Goal: Task Accomplishment & Management: Use online tool/utility

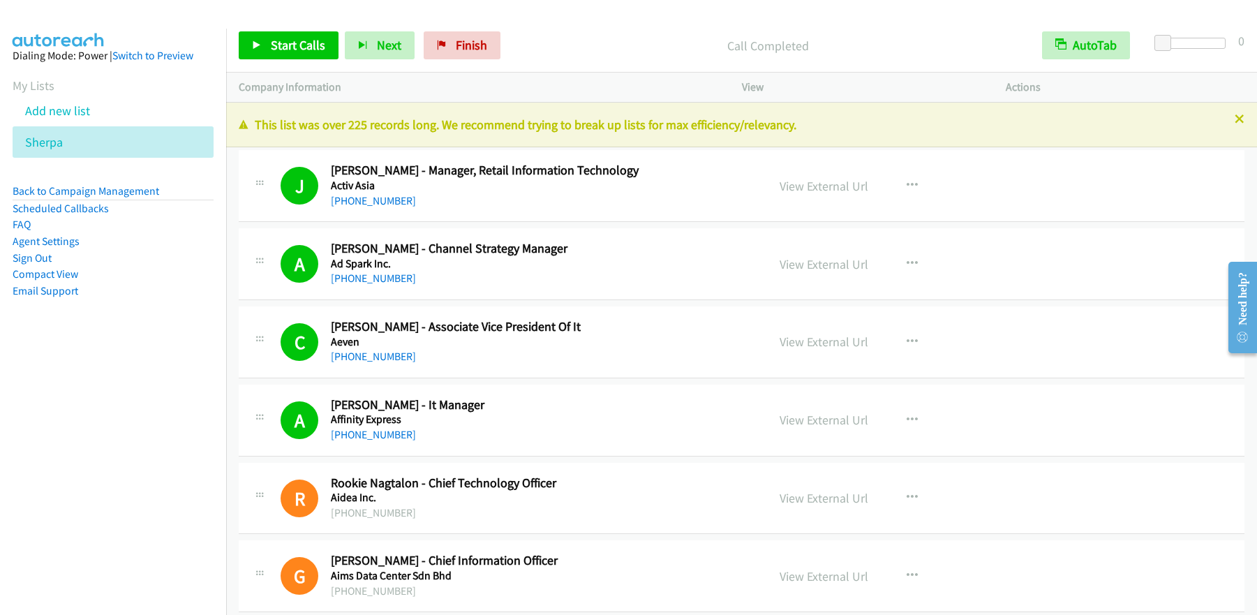
scroll to position [13887, 0]
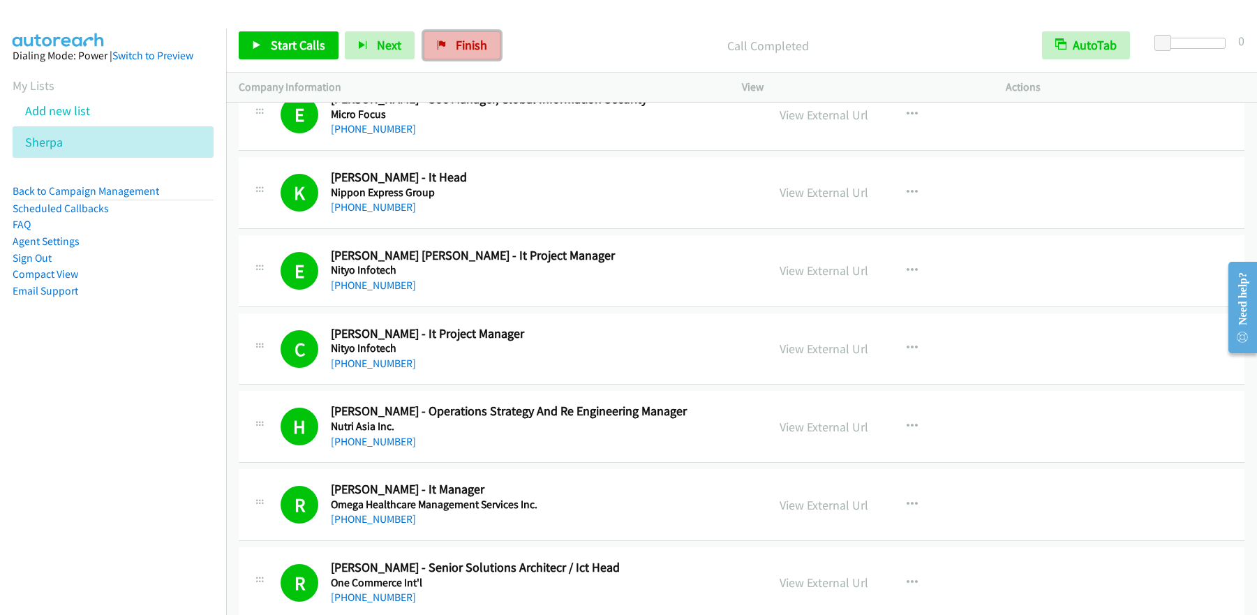
click at [466, 48] on span "Finish" at bounding box center [471, 45] width 31 height 16
click at [456, 43] on span "Finish" at bounding box center [471, 45] width 31 height 16
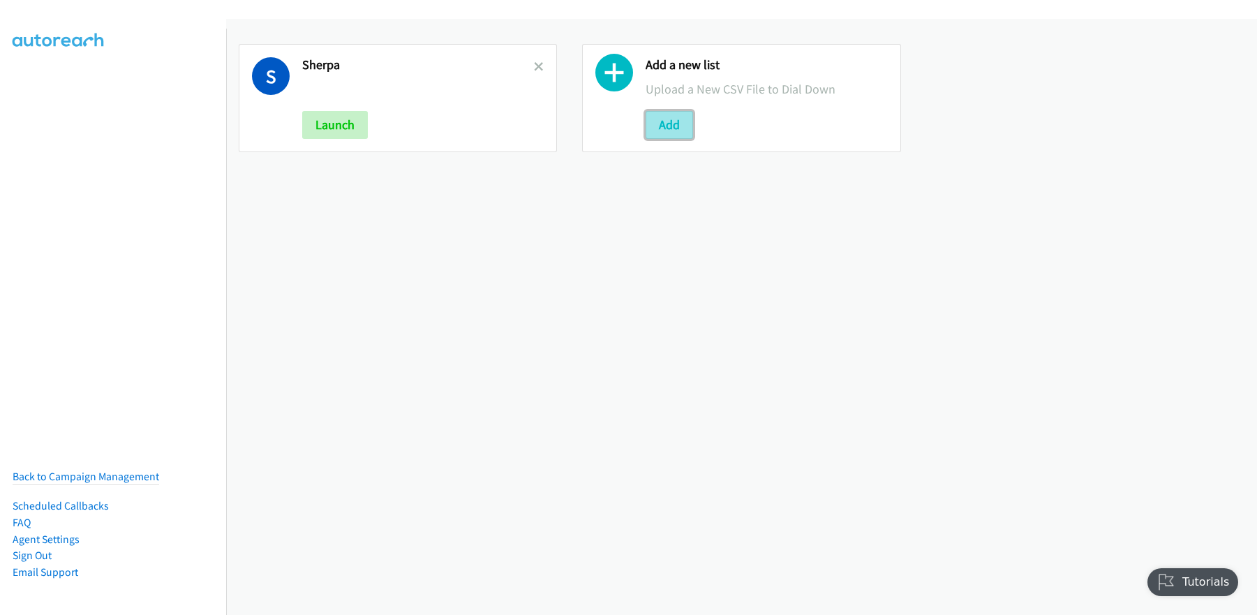
click at [660, 112] on button "Add" at bounding box center [669, 125] width 47 height 28
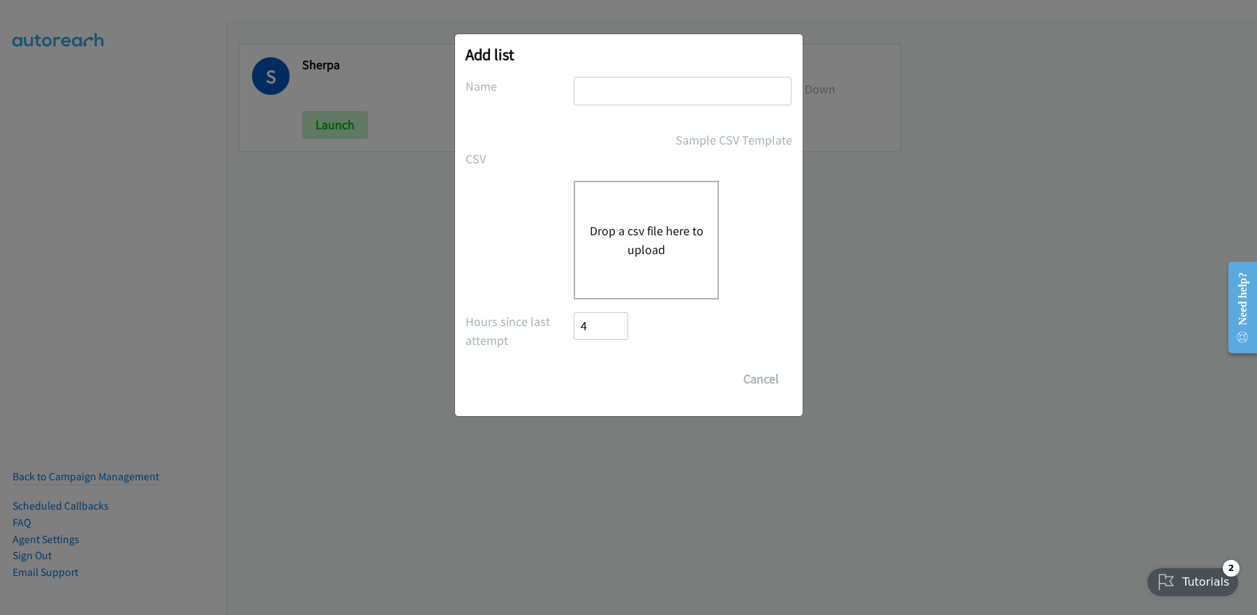
click at [605, 94] on input "text" at bounding box center [683, 91] width 218 height 29
type input "rubrik"
click at [610, 254] on button "Drop a csv file here to upload" at bounding box center [646, 240] width 114 height 38
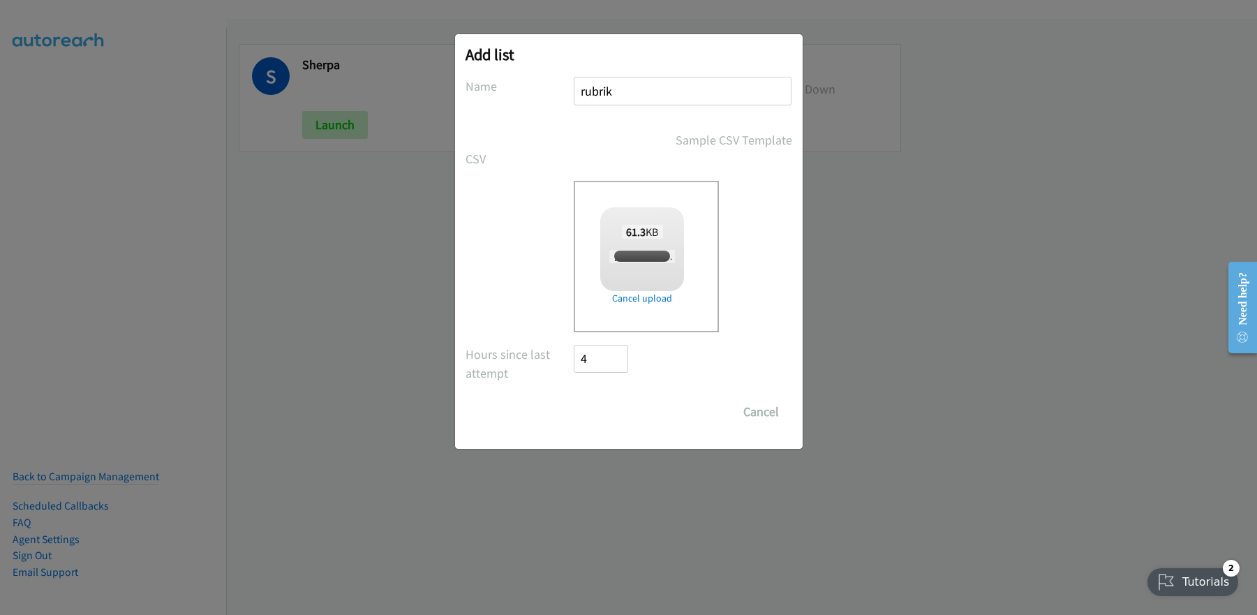
checkbox input "true"
click at [620, 415] on input "Save List" at bounding box center [611, 412] width 73 height 28
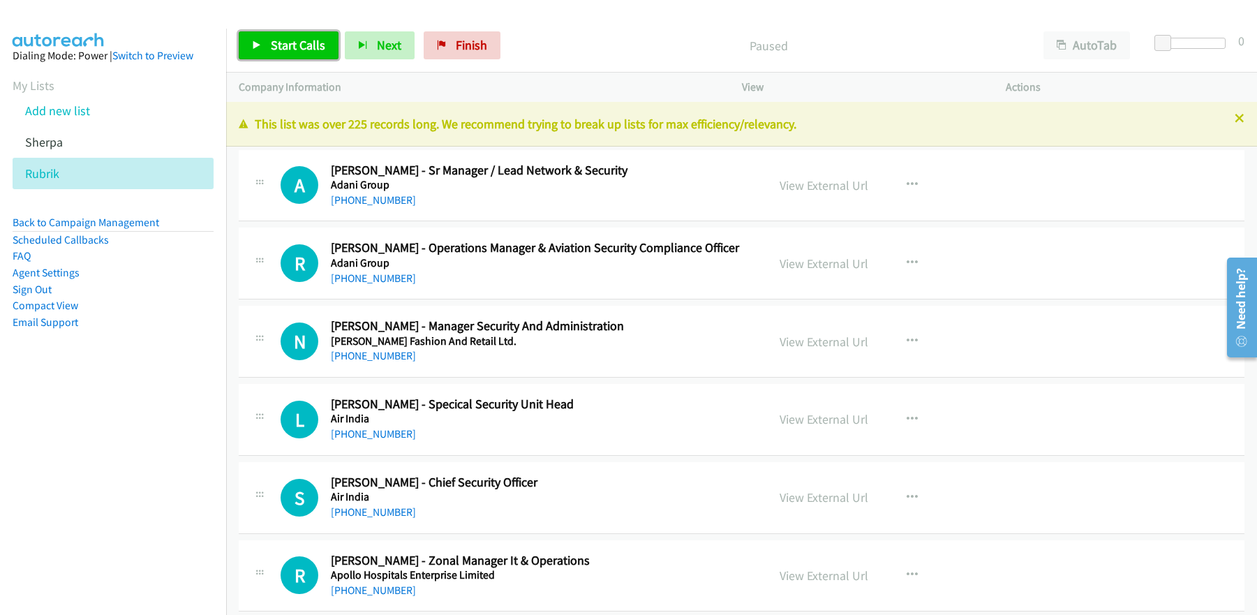
click at [286, 47] on span "Start Calls" at bounding box center [298, 45] width 54 height 16
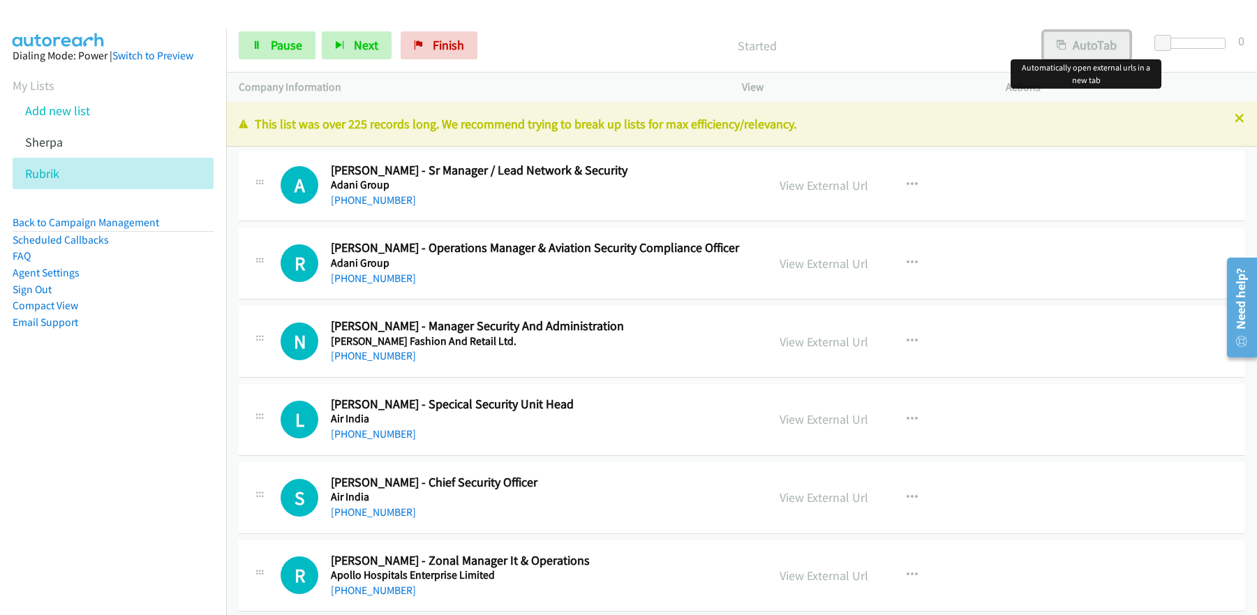
click at [1099, 46] on button "AutoTab" at bounding box center [1087, 45] width 87 height 28
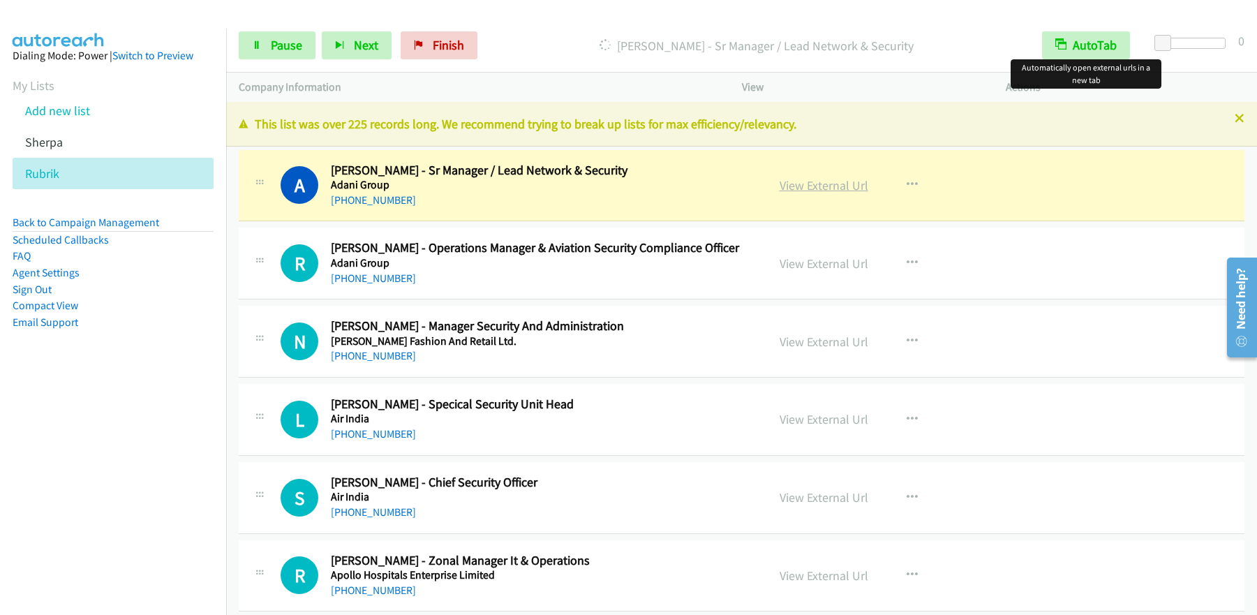
click at [831, 186] on link "View External Url" at bounding box center [824, 185] width 89 height 16
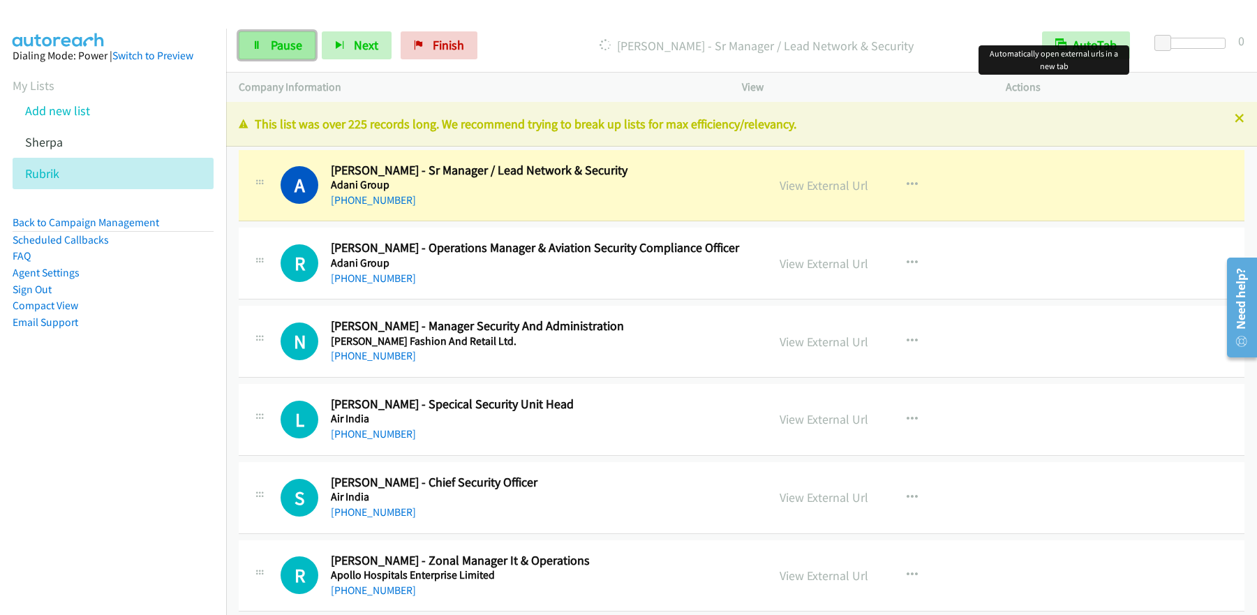
click at [279, 37] on span "Pause" at bounding box center [286, 45] width 31 height 16
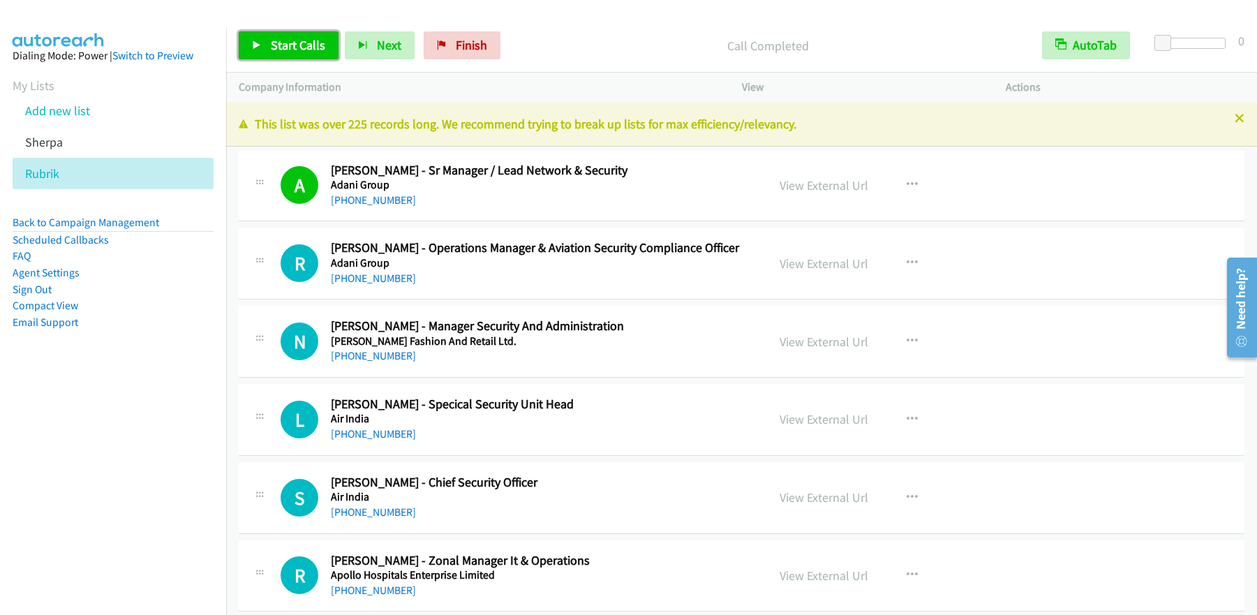
click at [289, 52] on span "Start Calls" at bounding box center [298, 45] width 54 height 16
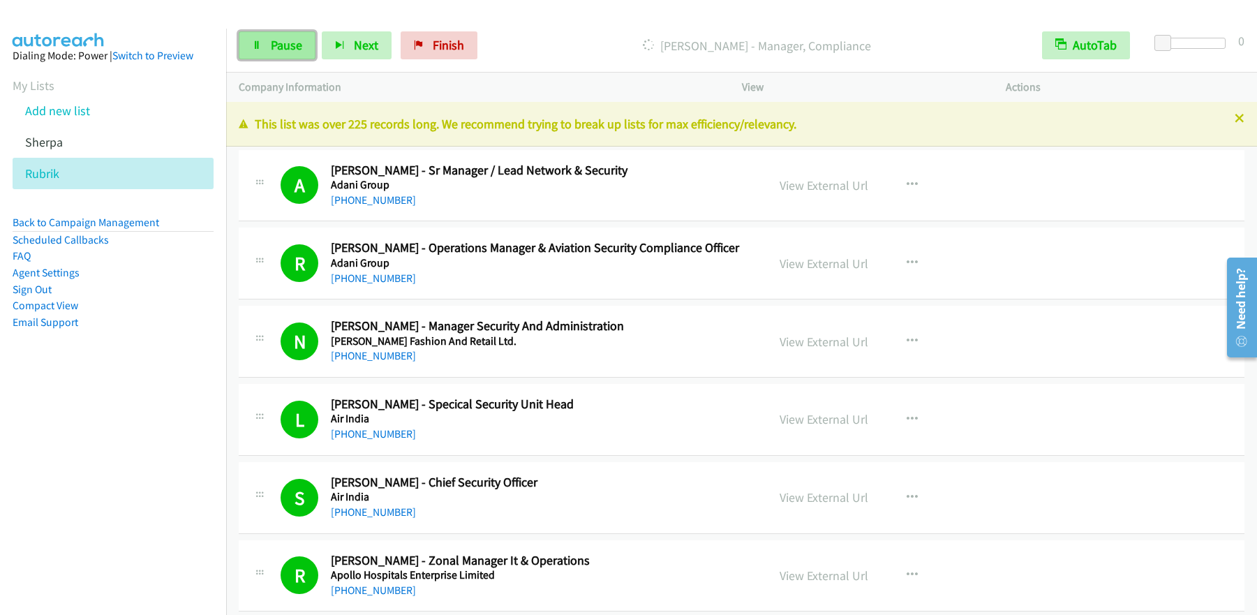
click at [297, 42] on span "Pause" at bounding box center [286, 45] width 31 height 16
click at [313, 42] on span "Start Calls" at bounding box center [298, 45] width 54 height 16
click at [299, 37] on span "Pause" at bounding box center [286, 45] width 31 height 16
click at [299, 59] on link "Start Calls" at bounding box center [289, 45] width 100 height 28
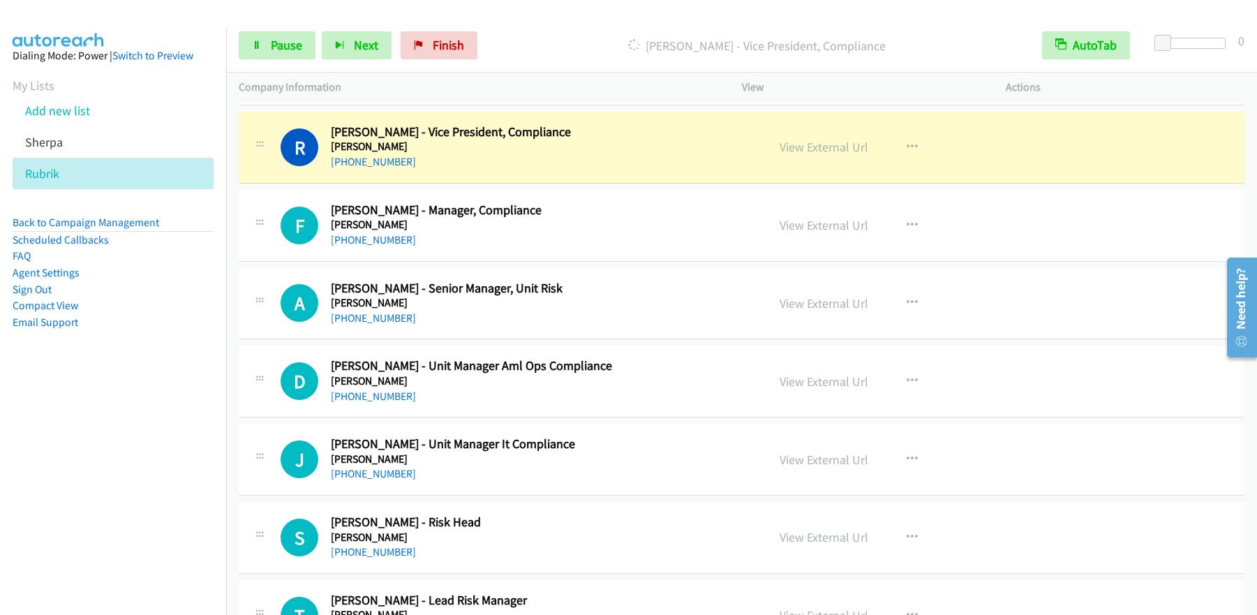
scroll to position [2761, 0]
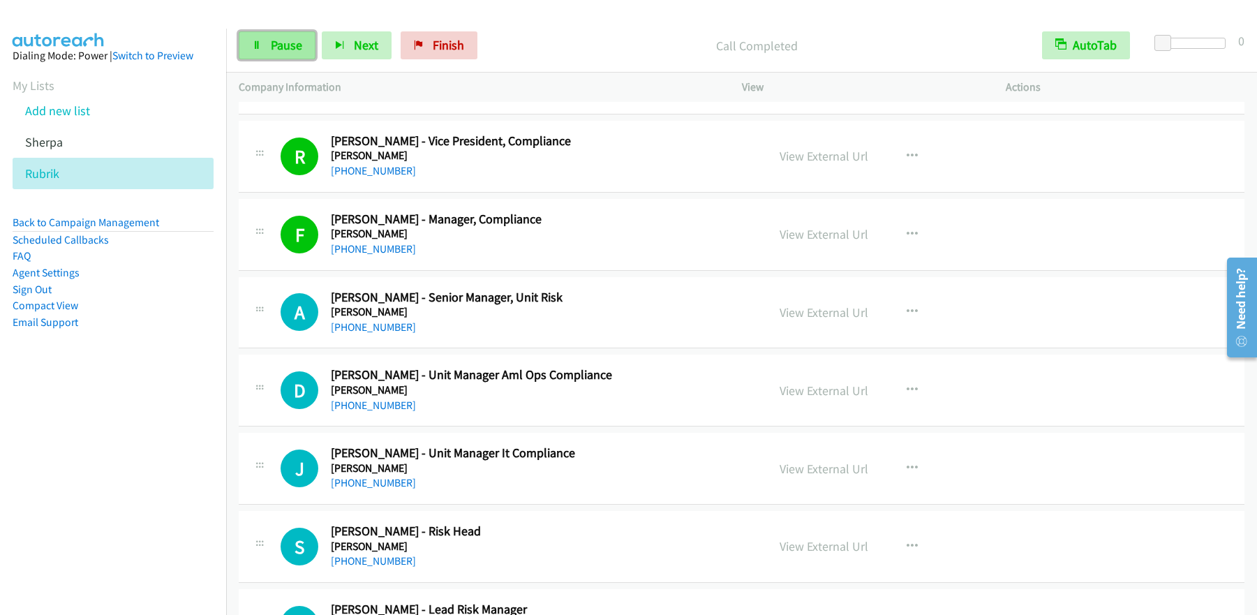
click at [288, 57] on link "Pause" at bounding box center [277, 45] width 77 height 28
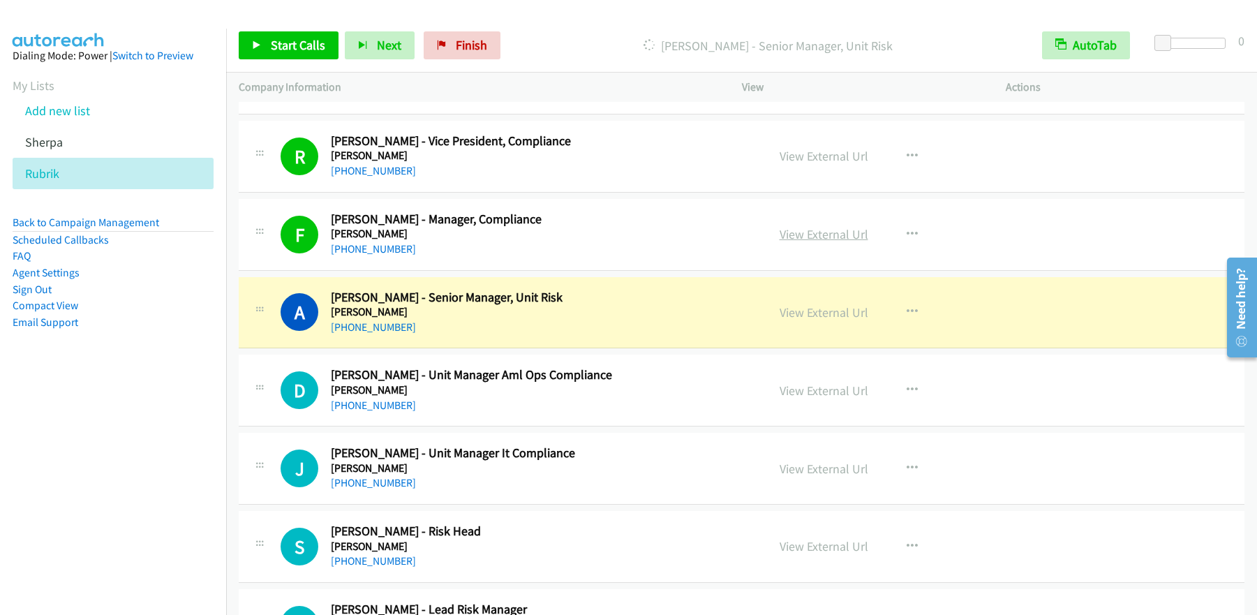
click at [826, 237] on link "View External Url" at bounding box center [824, 234] width 89 height 16
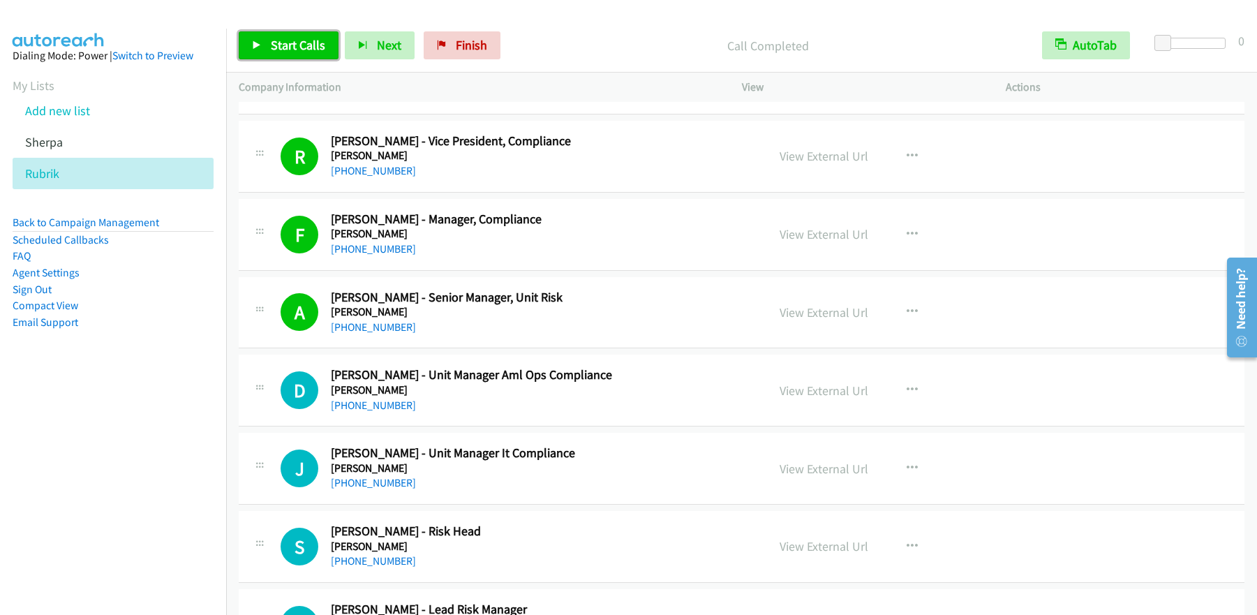
click at [267, 41] on link "Start Calls" at bounding box center [289, 45] width 100 height 28
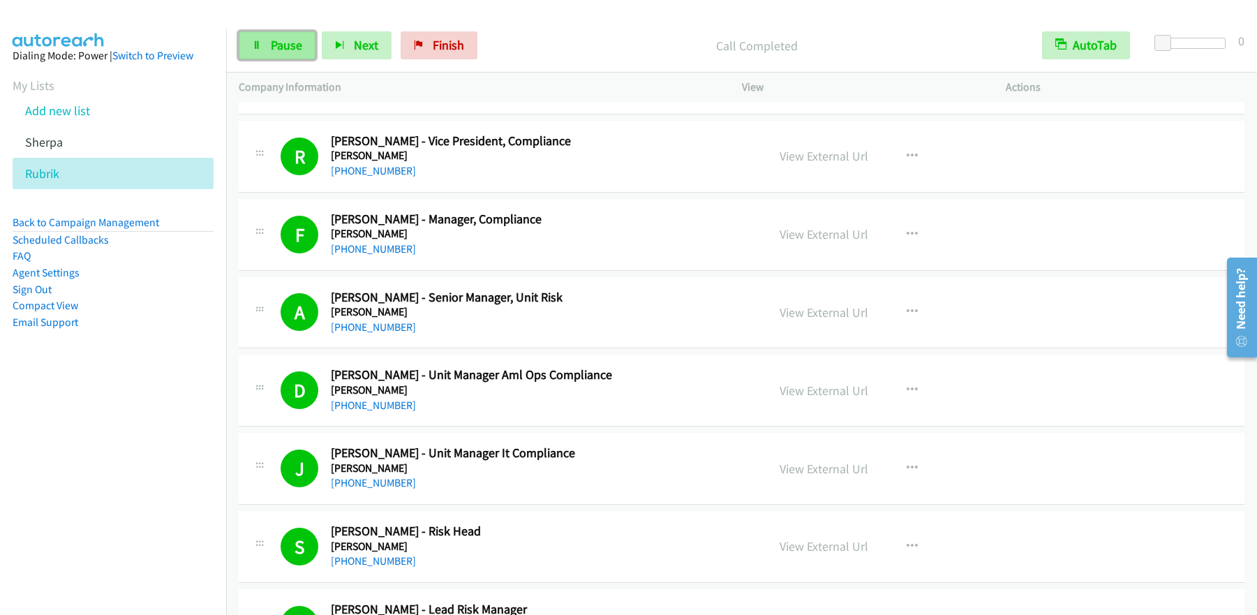
click at [272, 58] on link "Pause" at bounding box center [277, 45] width 77 height 28
click at [280, 55] on link "Start Calls" at bounding box center [289, 45] width 100 height 28
click at [293, 50] on span "Pause" at bounding box center [286, 45] width 31 height 16
click at [299, 52] on span "Start Calls" at bounding box center [298, 45] width 54 height 16
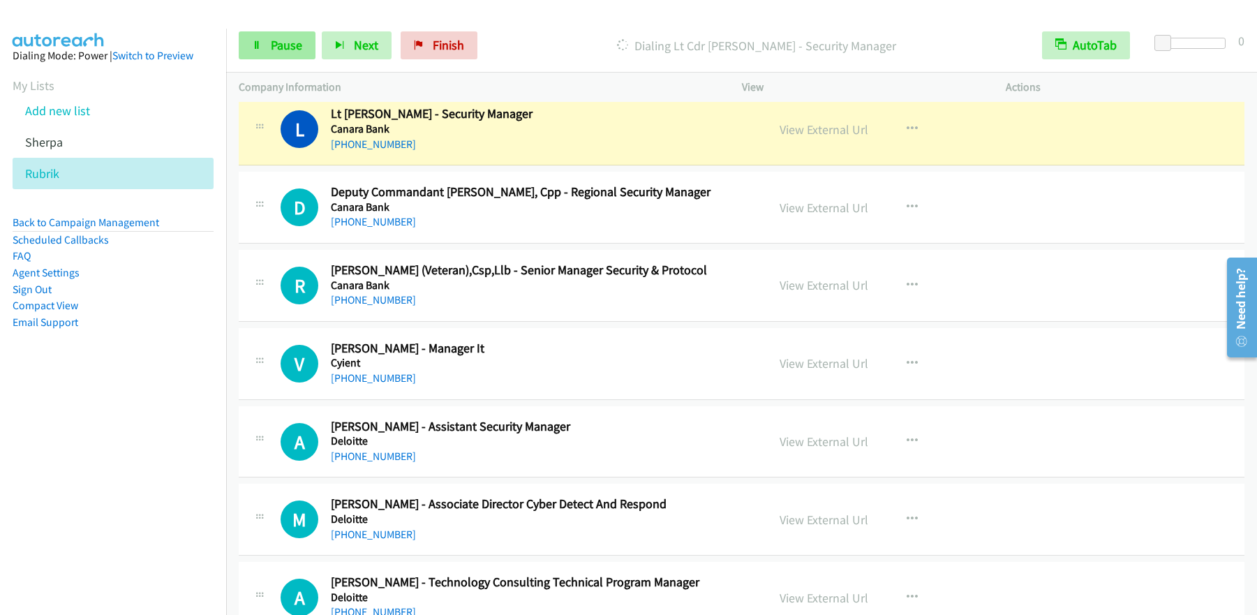
scroll to position [5519, 0]
click at [278, 51] on span "Pause" at bounding box center [286, 45] width 31 height 16
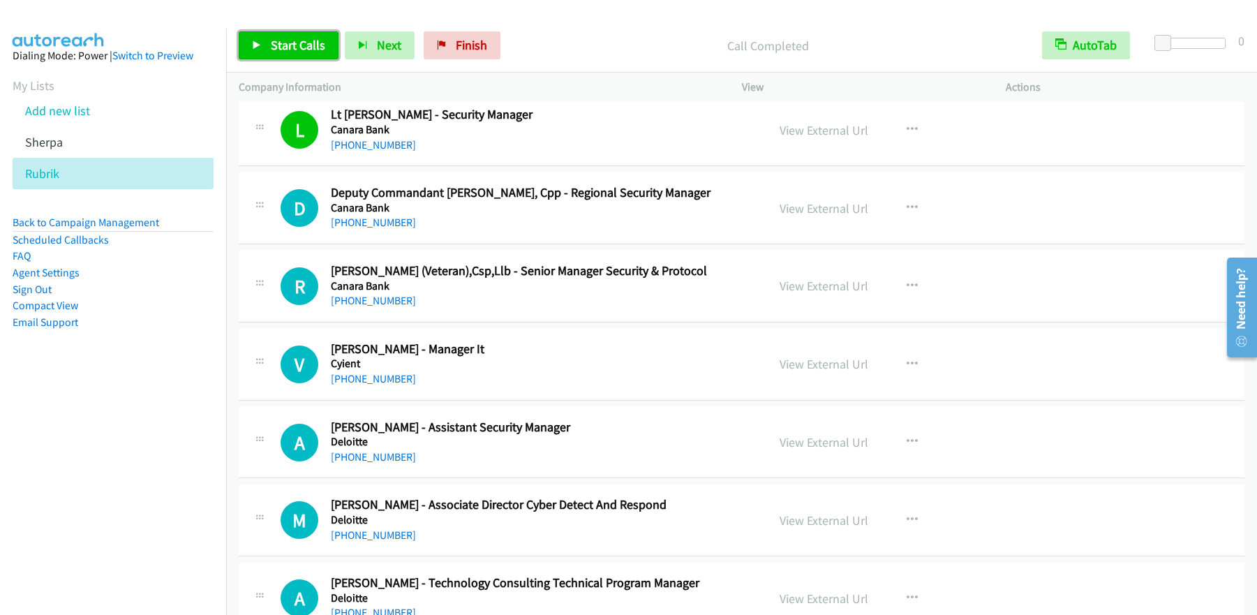
click at [281, 52] on span "Start Calls" at bounding box center [298, 45] width 54 height 16
click at [287, 53] on link "Pause" at bounding box center [277, 45] width 77 height 28
click at [290, 50] on span "Start Calls" at bounding box center [298, 45] width 54 height 16
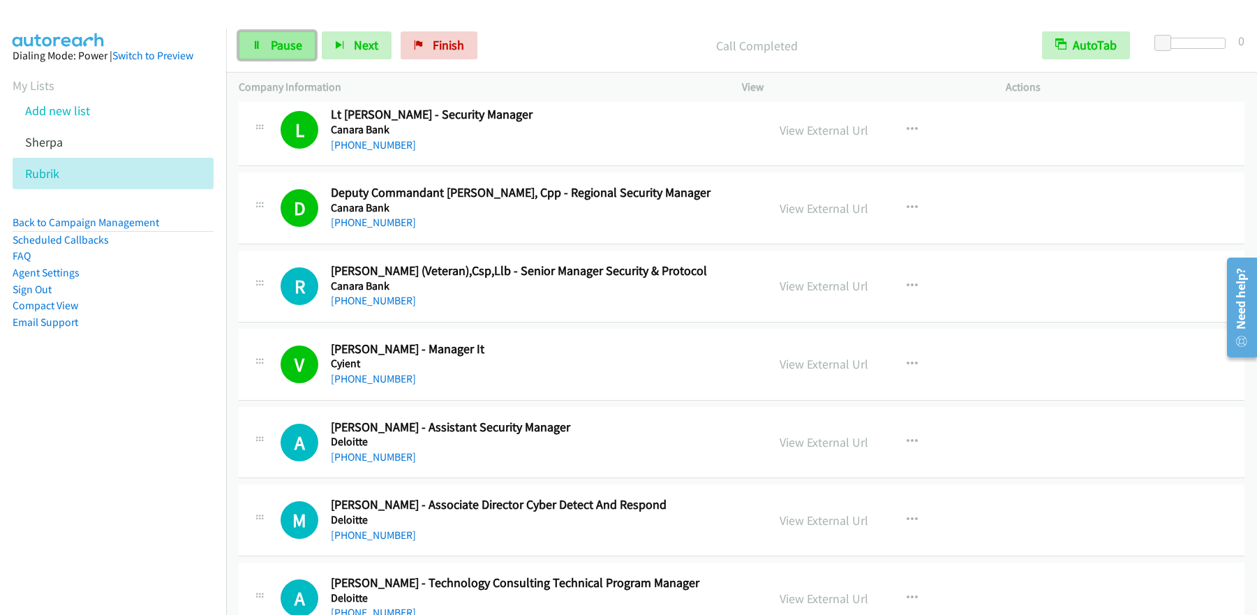
click at [260, 48] on icon at bounding box center [257, 46] width 10 height 10
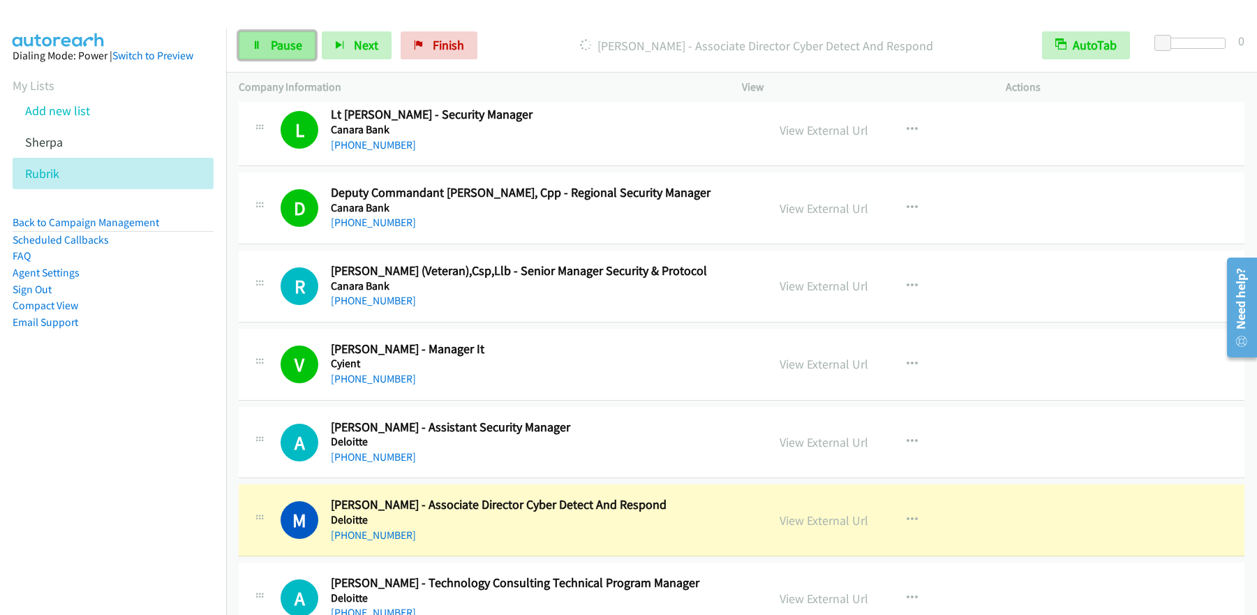
click at [271, 45] on span "Pause" at bounding box center [286, 45] width 31 height 16
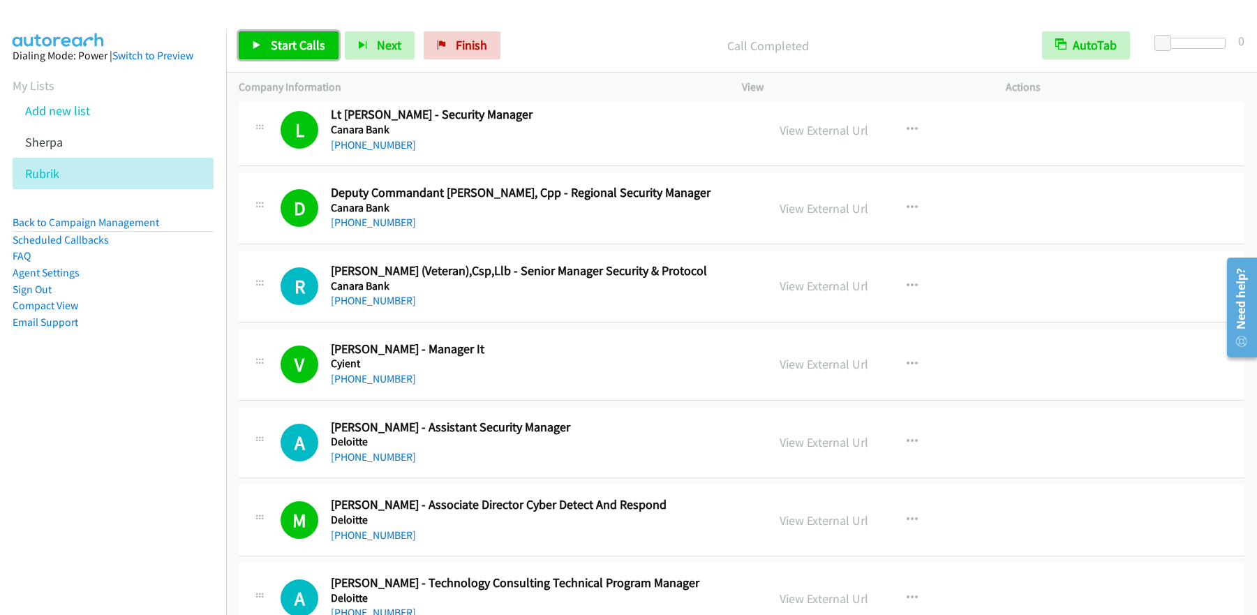
click at [284, 52] on span "Start Calls" at bounding box center [298, 45] width 54 height 16
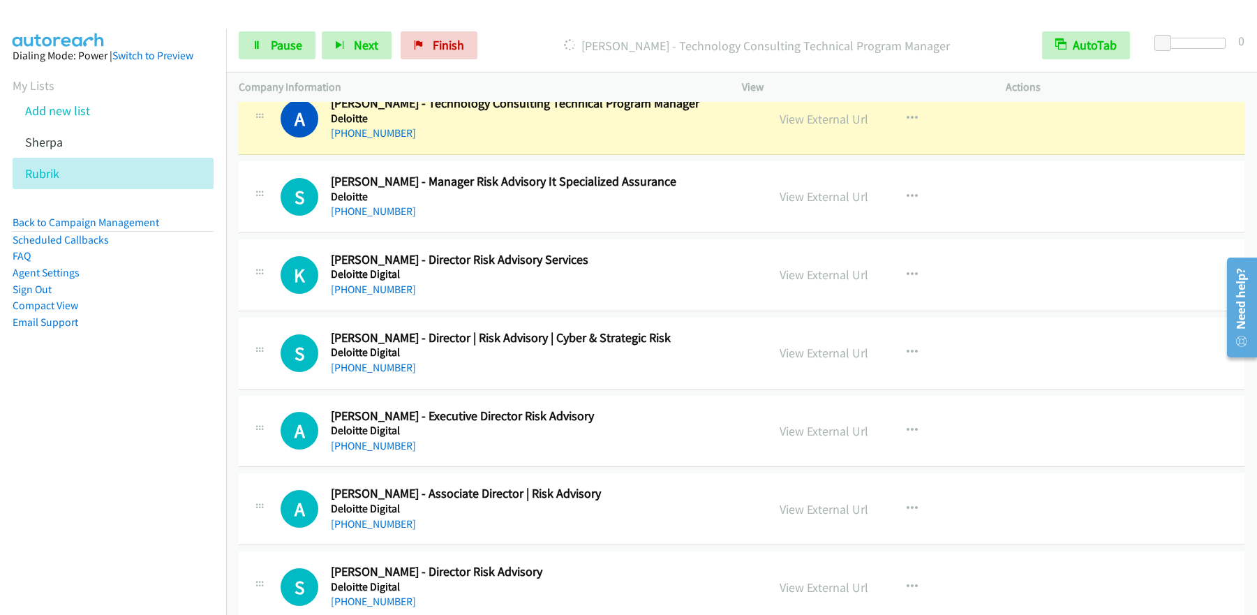
scroll to position [5974, 0]
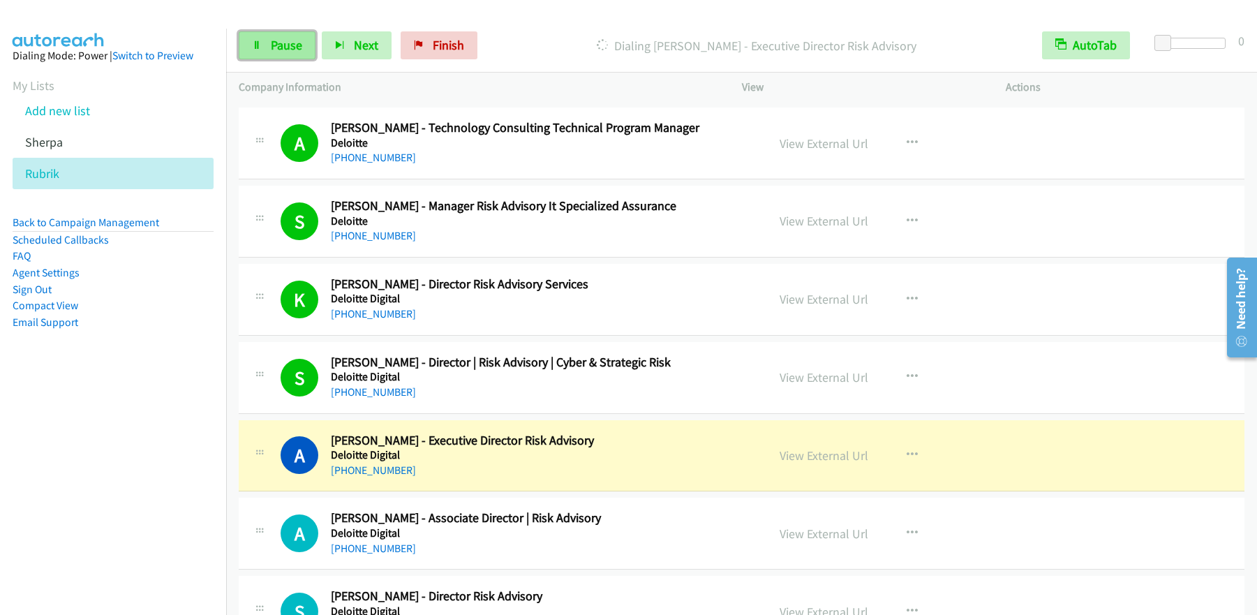
click at [281, 49] on span "Pause" at bounding box center [286, 45] width 31 height 16
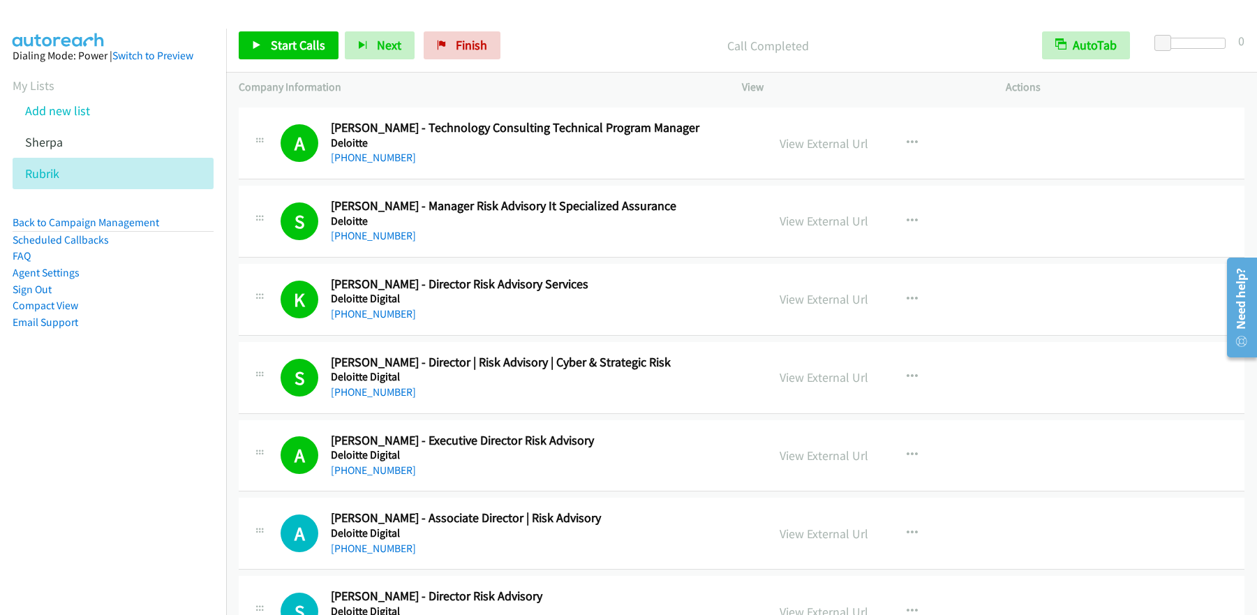
click at [286, 60] on div "Start Calls Pause Next Finish Call Completed AutoTab AutoTab 0" at bounding box center [741, 46] width 1031 height 54
click at [288, 44] on span "Start Calls" at bounding box center [298, 45] width 54 height 16
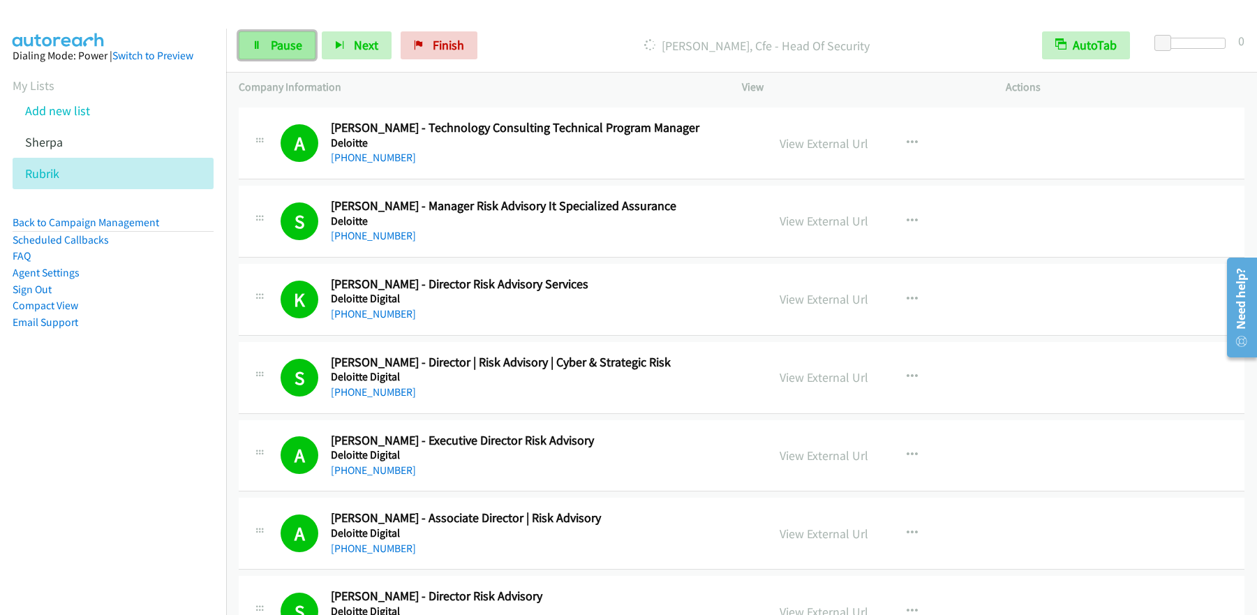
click at [271, 50] on span "Pause" at bounding box center [286, 45] width 31 height 16
click at [311, 47] on span "Start Calls" at bounding box center [298, 45] width 54 height 16
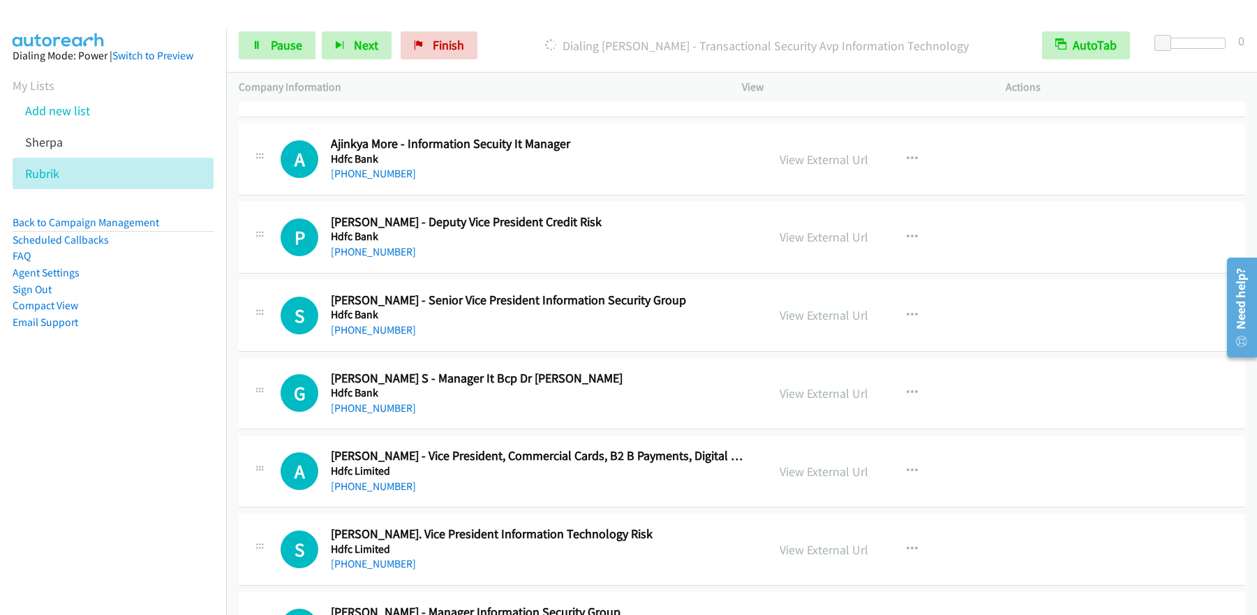
scroll to position [8565, 0]
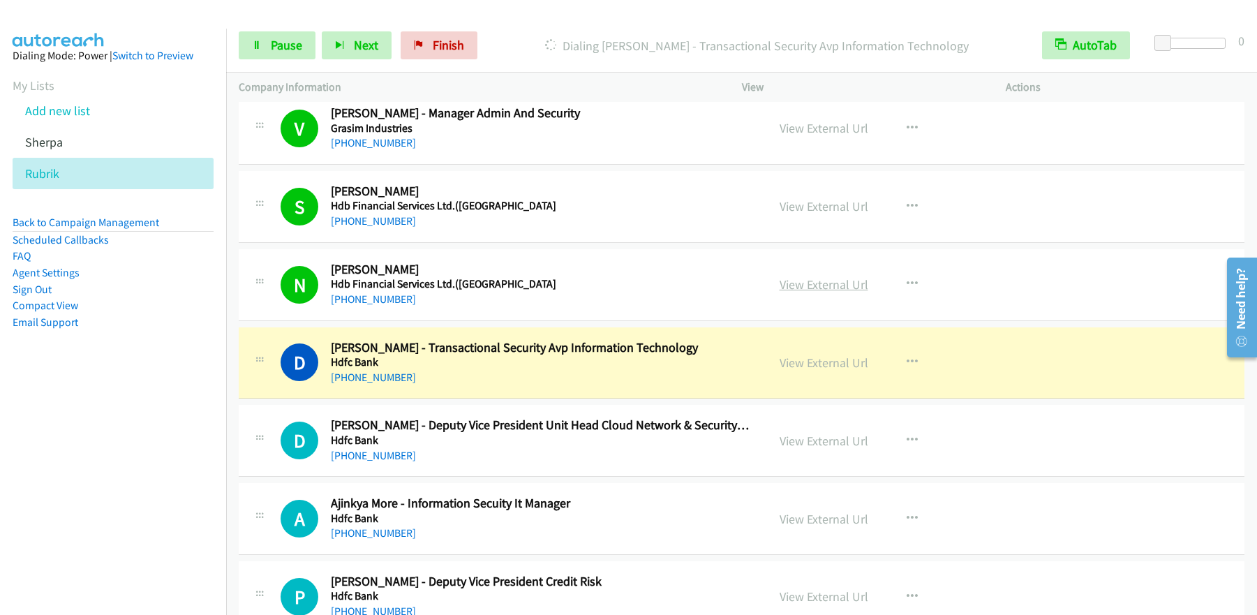
click at [827, 288] on link "View External Url" at bounding box center [824, 284] width 89 height 16
click at [260, 54] on link "Pause" at bounding box center [277, 45] width 77 height 28
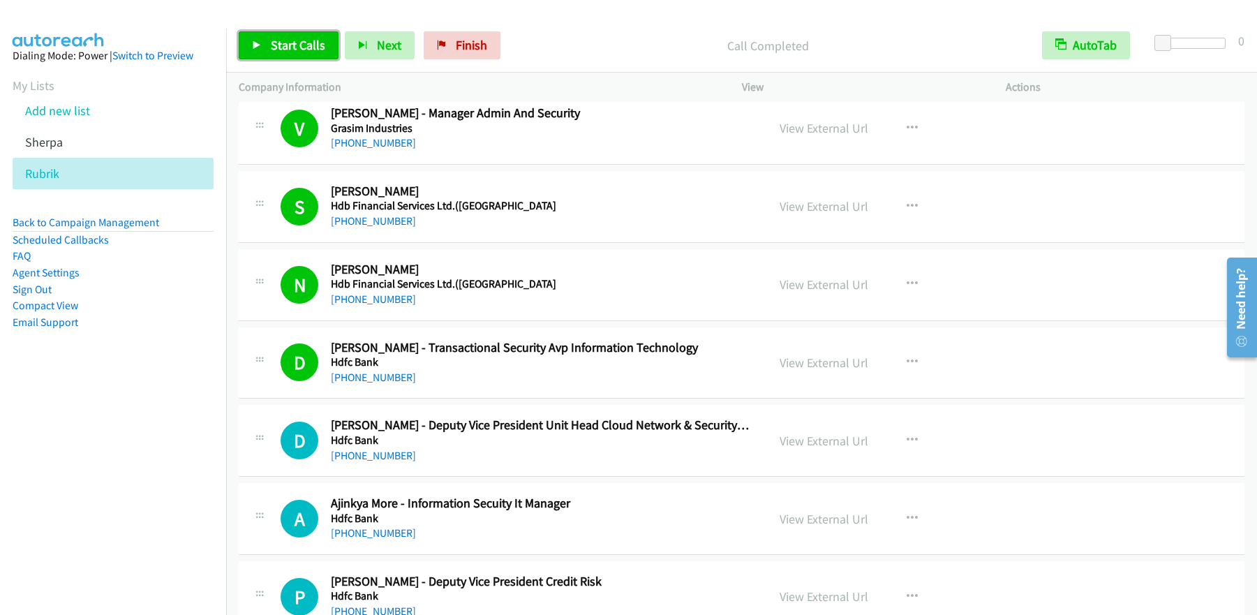
click at [273, 40] on span "Start Calls" at bounding box center [298, 45] width 54 height 16
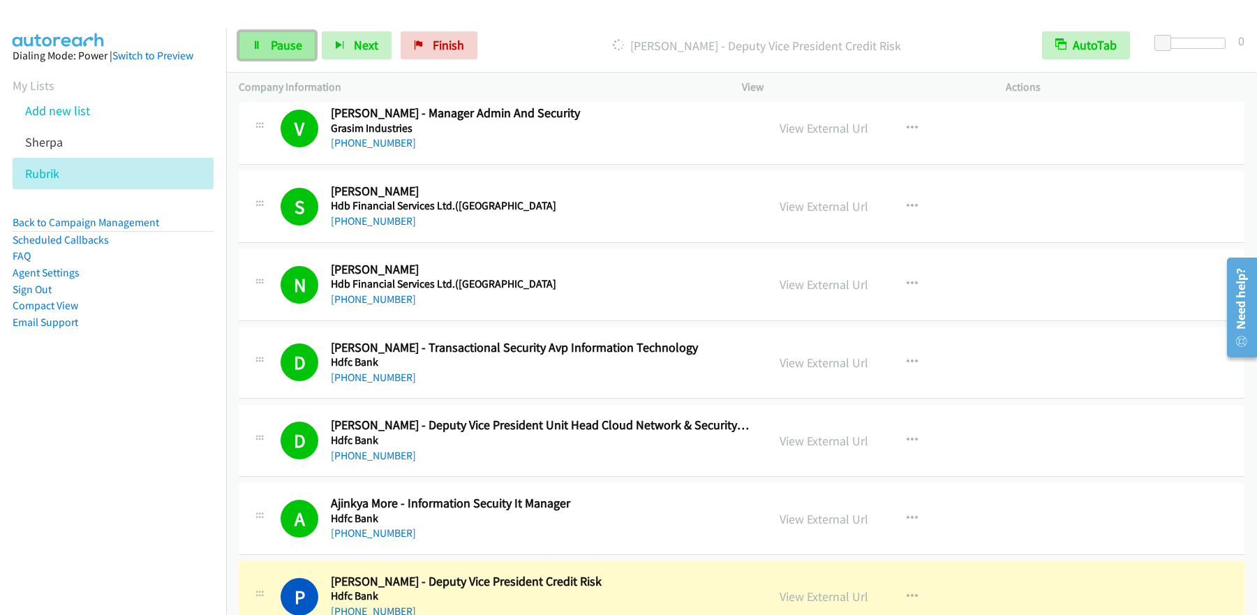
click at [289, 38] on span "Pause" at bounding box center [286, 45] width 31 height 16
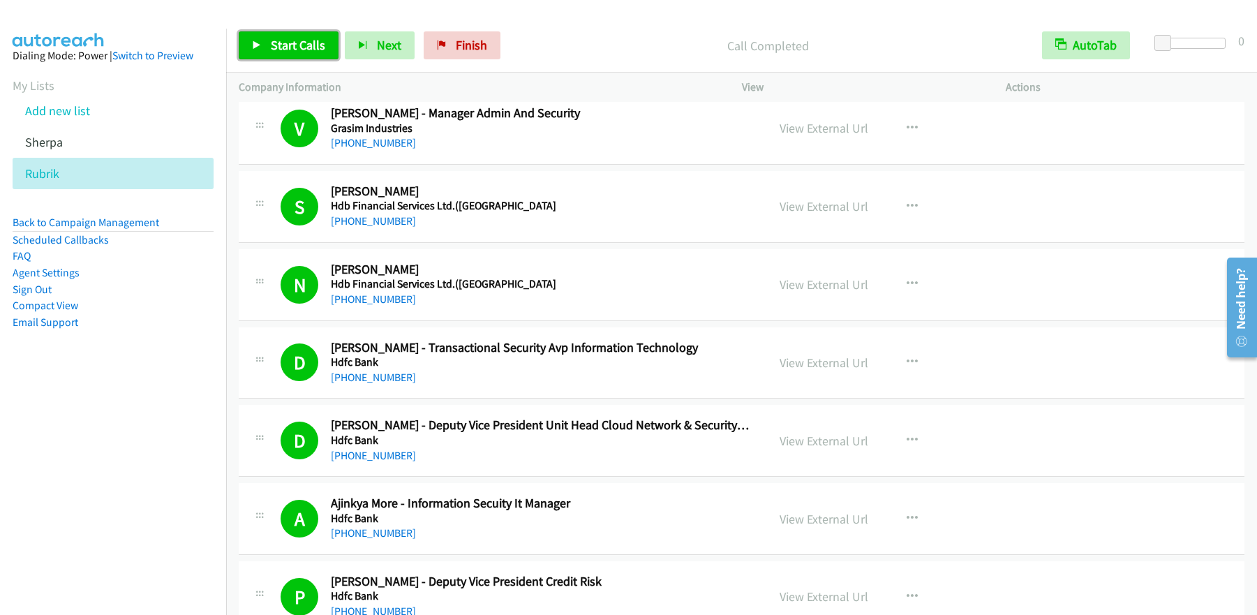
click at [309, 41] on span "Start Calls" at bounding box center [298, 45] width 54 height 16
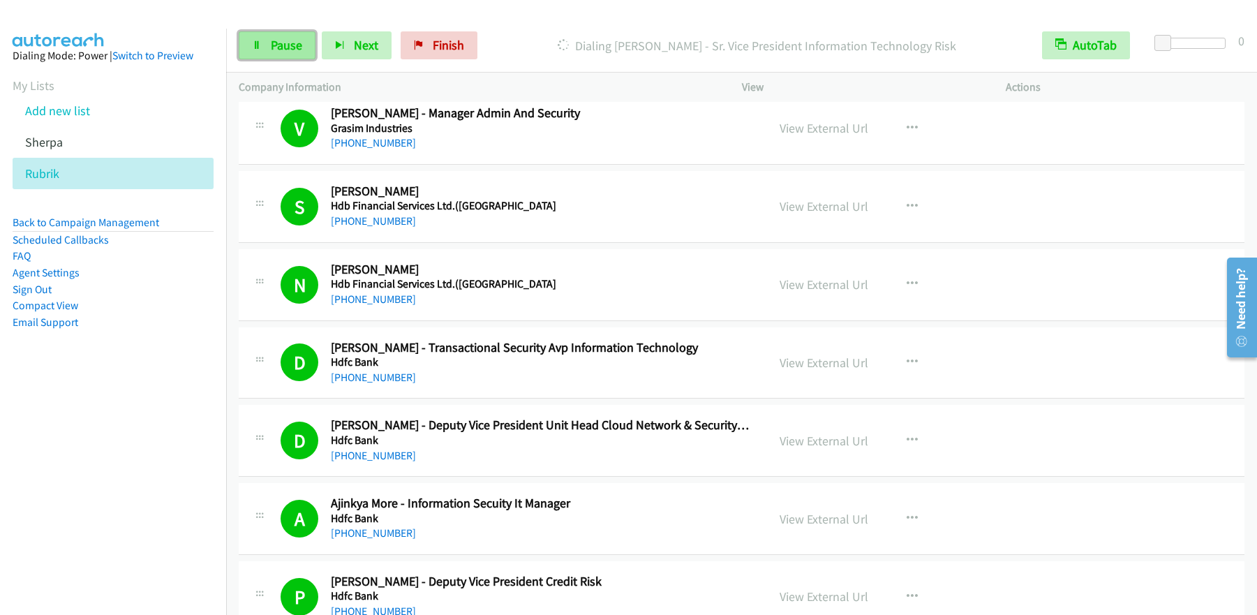
click at [288, 49] on span "Pause" at bounding box center [286, 45] width 31 height 16
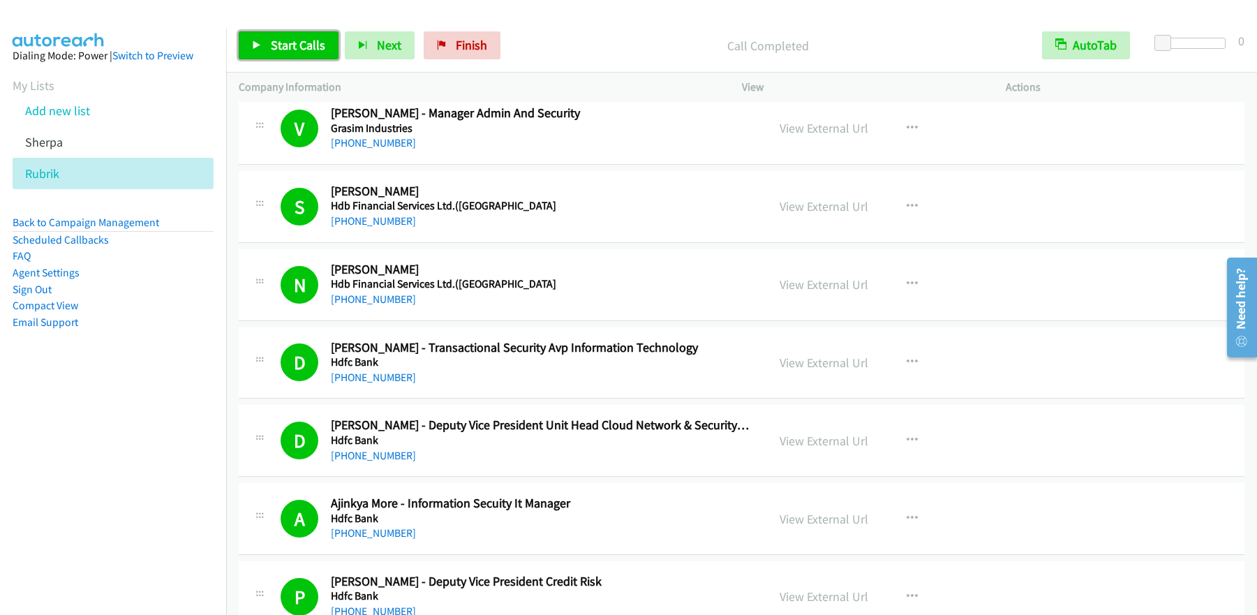
click at [288, 51] on span "Start Calls" at bounding box center [298, 45] width 54 height 16
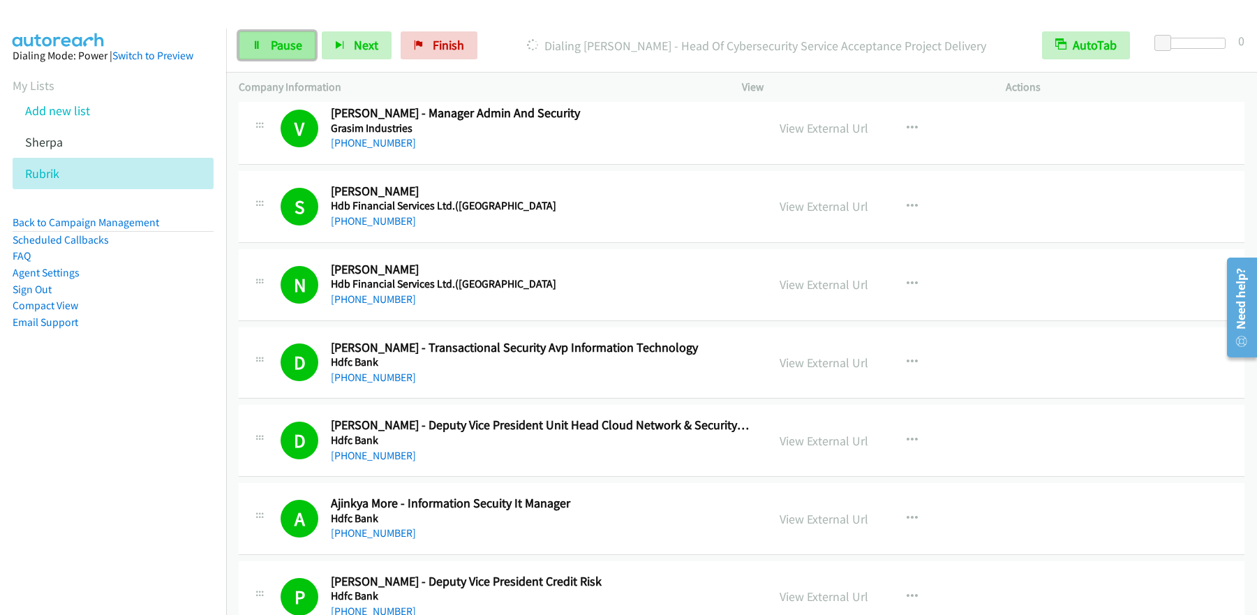
click at [286, 43] on span "Pause" at bounding box center [286, 45] width 31 height 16
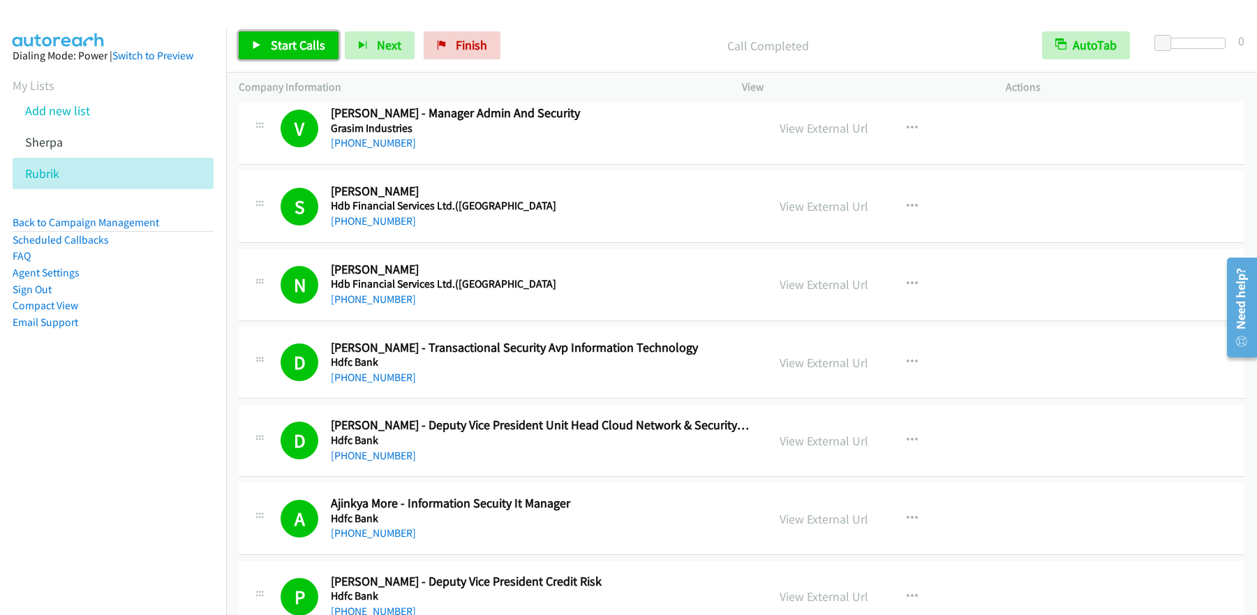
click at [298, 39] on span "Start Calls" at bounding box center [298, 45] width 54 height 16
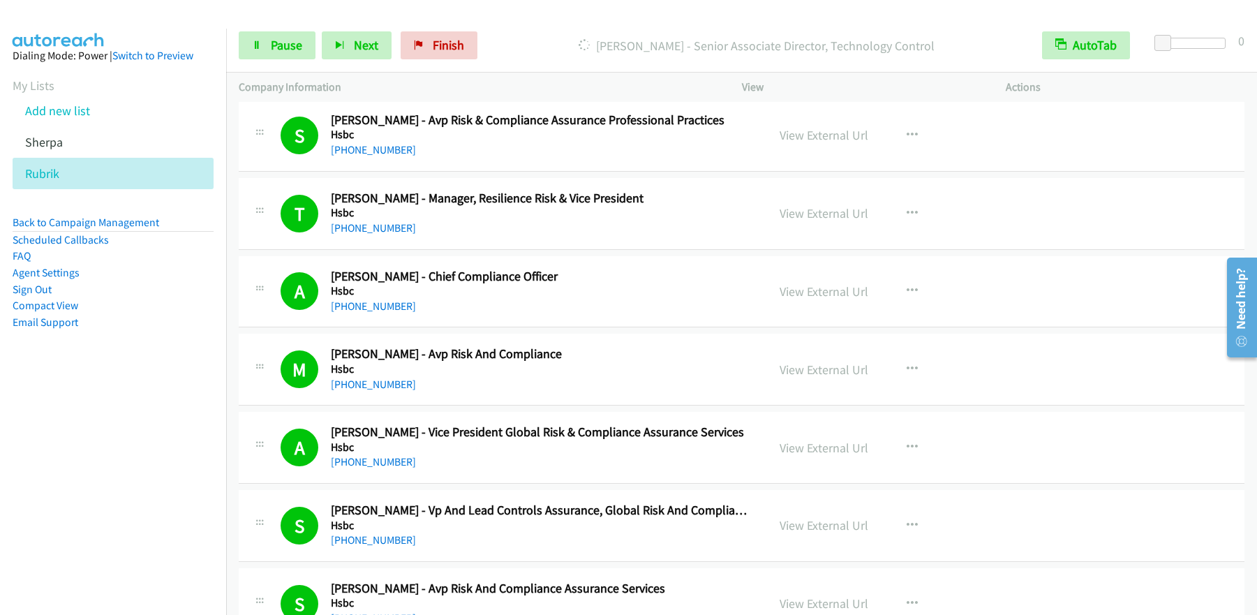
scroll to position [10738, 0]
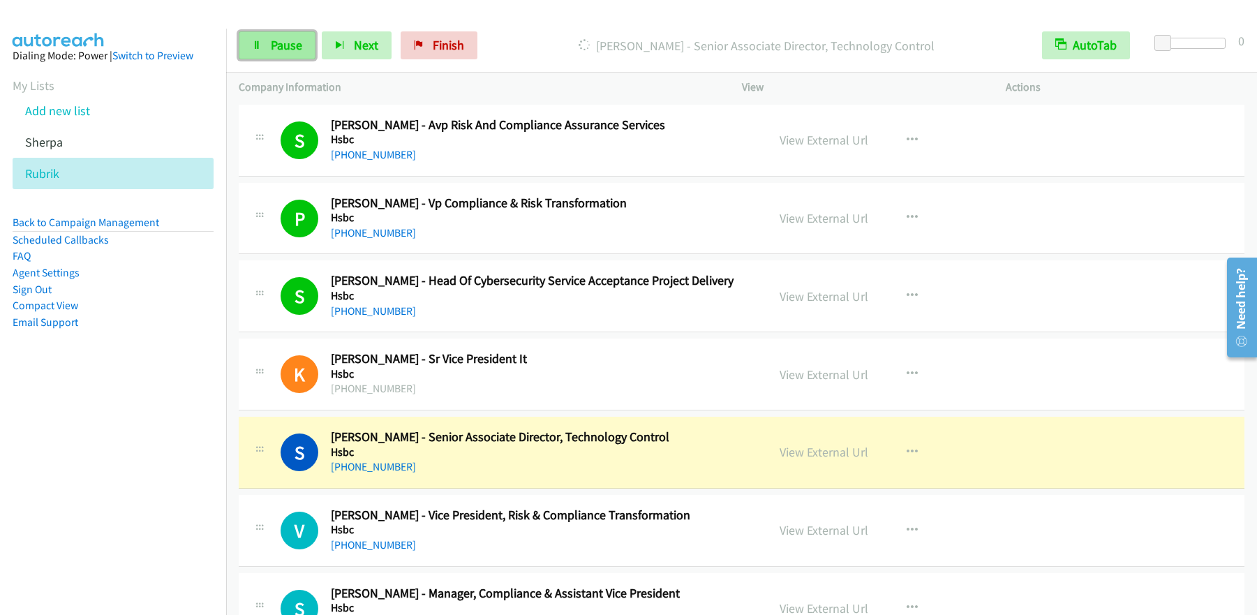
click at [279, 49] on span "Pause" at bounding box center [286, 45] width 31 height 16
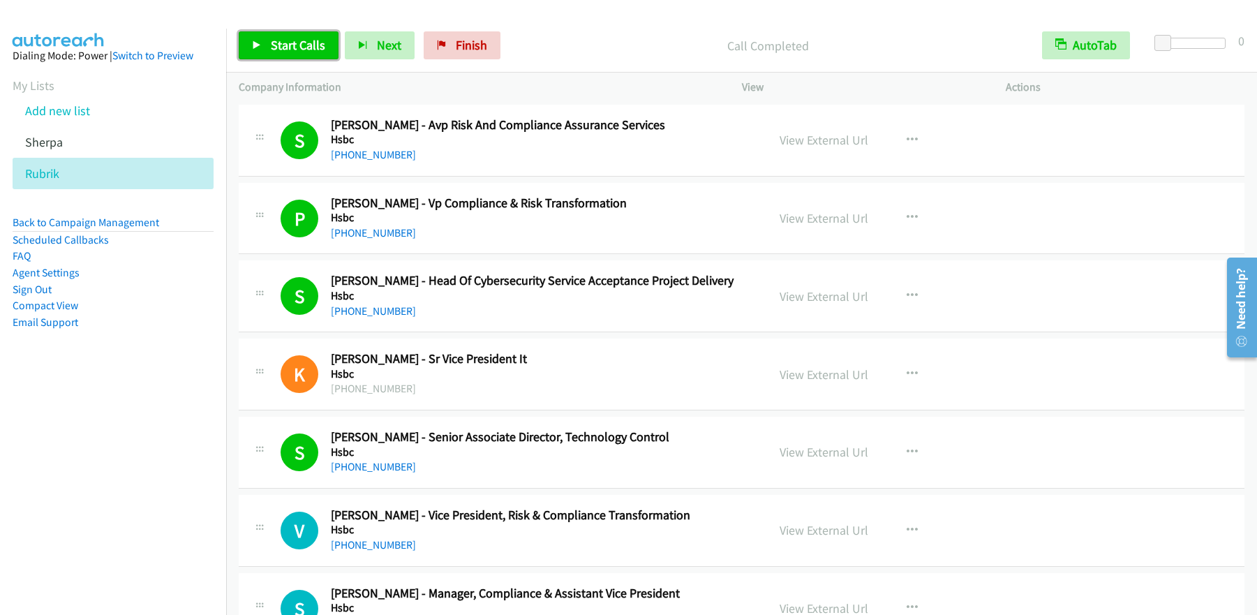
click at [293, 51] on span "Start Calls" at bounding box center [298, 45] width 54 height 16
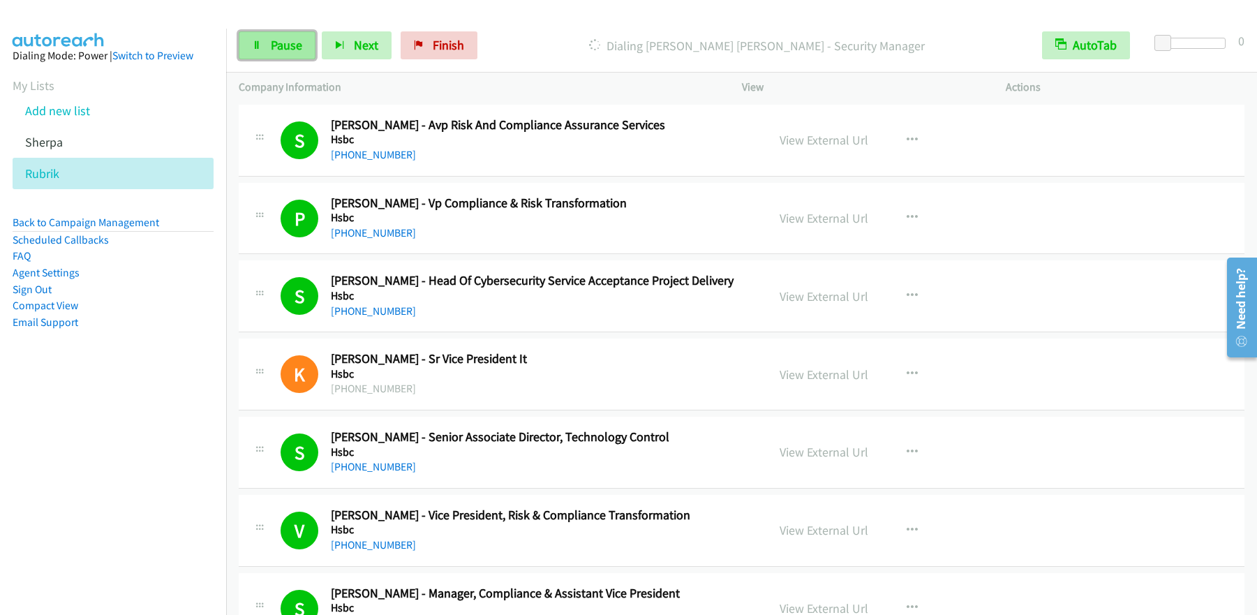
click at [285, 49] on span "Pause" at bounding box center [286, 45] width 31 height 16
click at [272, 45] on span "Start Calls" at bounding box center [298, 45] width 54 height 16
click at [283, 47] on span "Pause" at bounding box center [286, 45] width 31 height 16
click at [301, 38] on span "Start Calls" at bounding box center [298, 45] width 54 height 16
click at [274, 47] on span "Pause" at bounding box center [286, 45] width 31 height 16
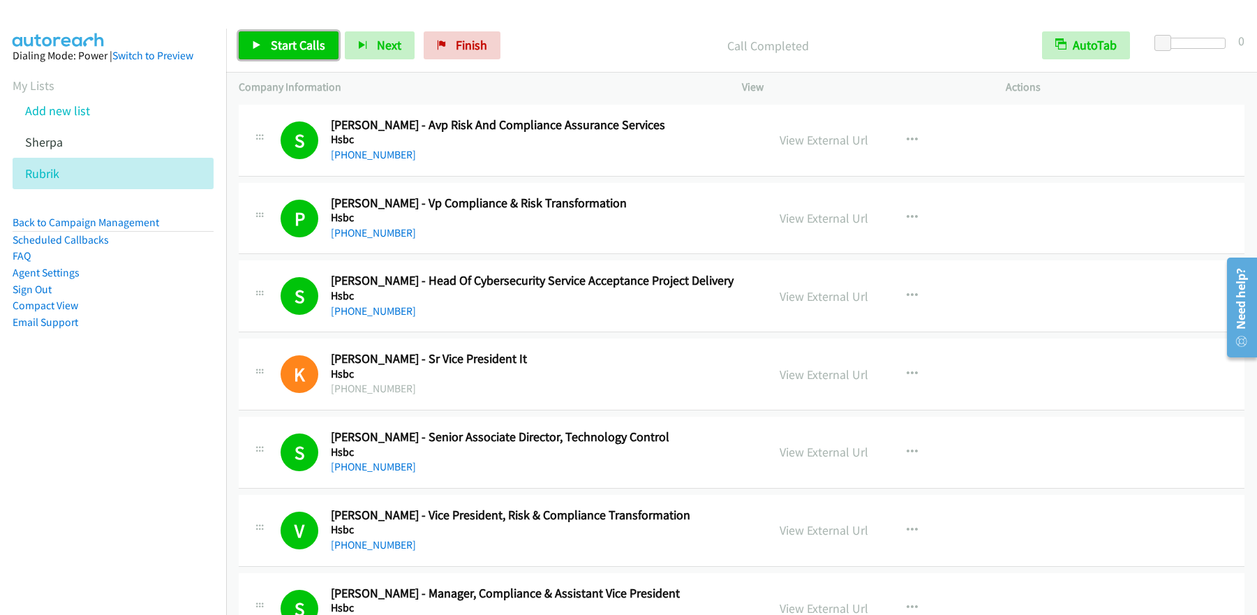
click at [257, 50] on link "Start Calls" at bounding box center [289, 45] width 100 height 28
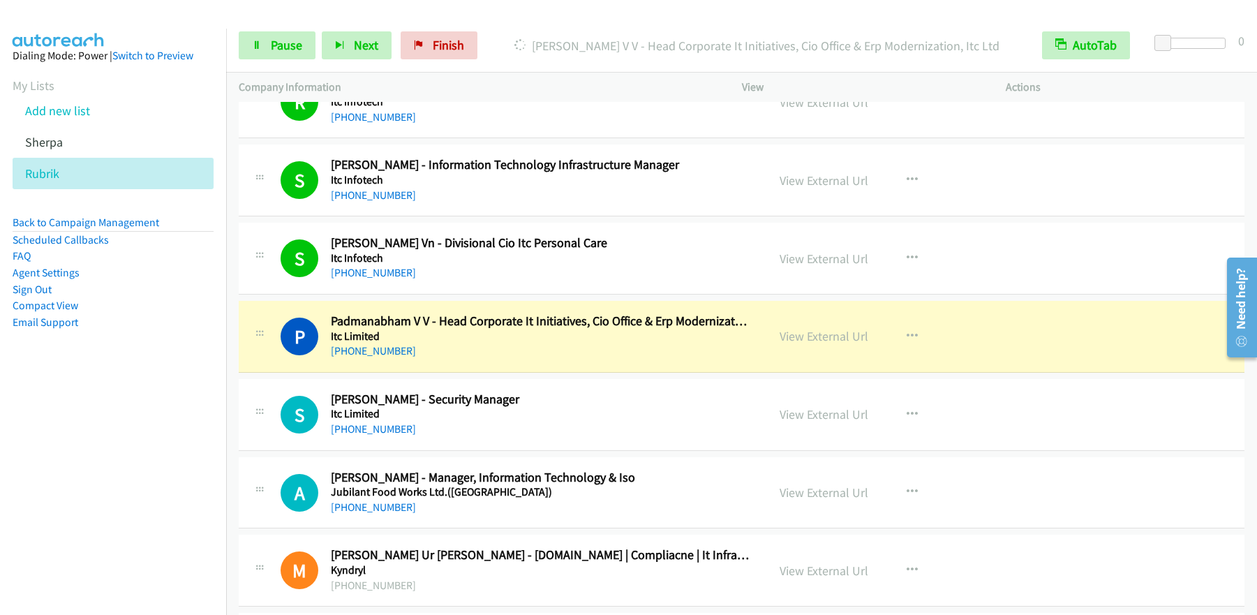
scroll to position [12967, 0]
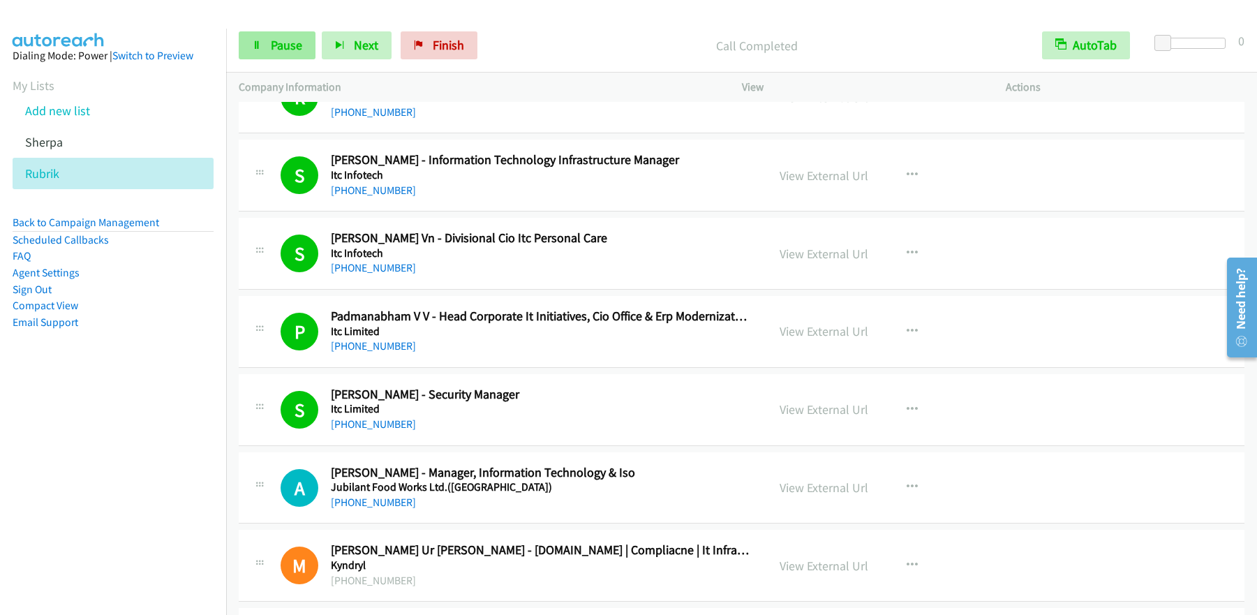
click at [281, 54] on link "Pause" at bounding box center [277, 45] width 77 height 28
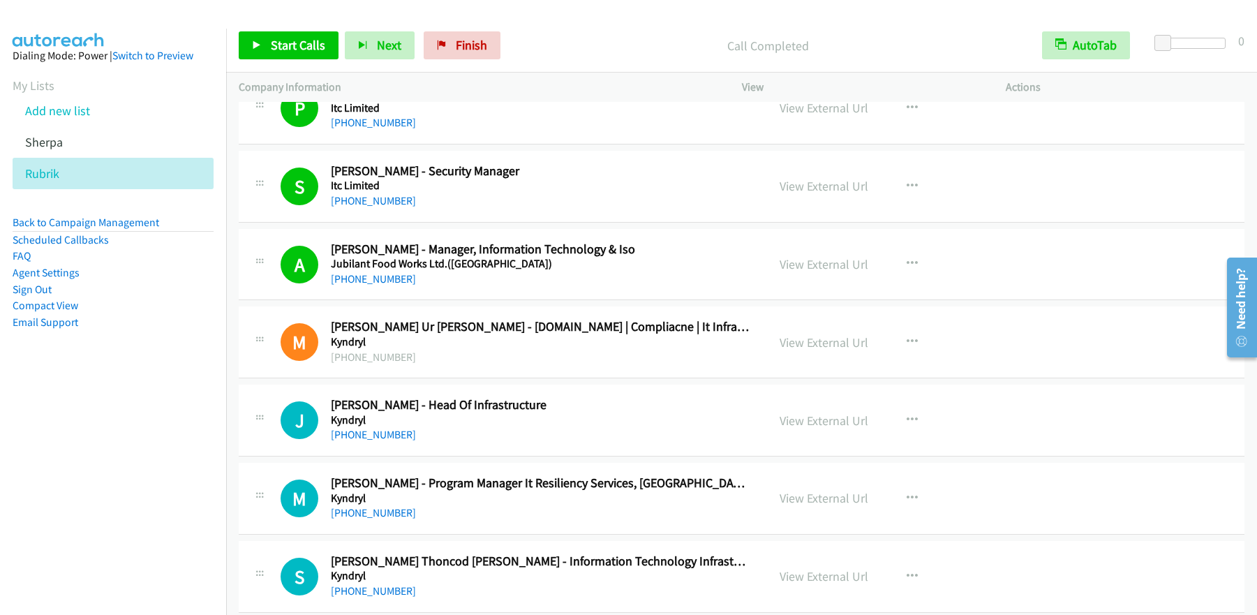
scroll to position [13199, 0]
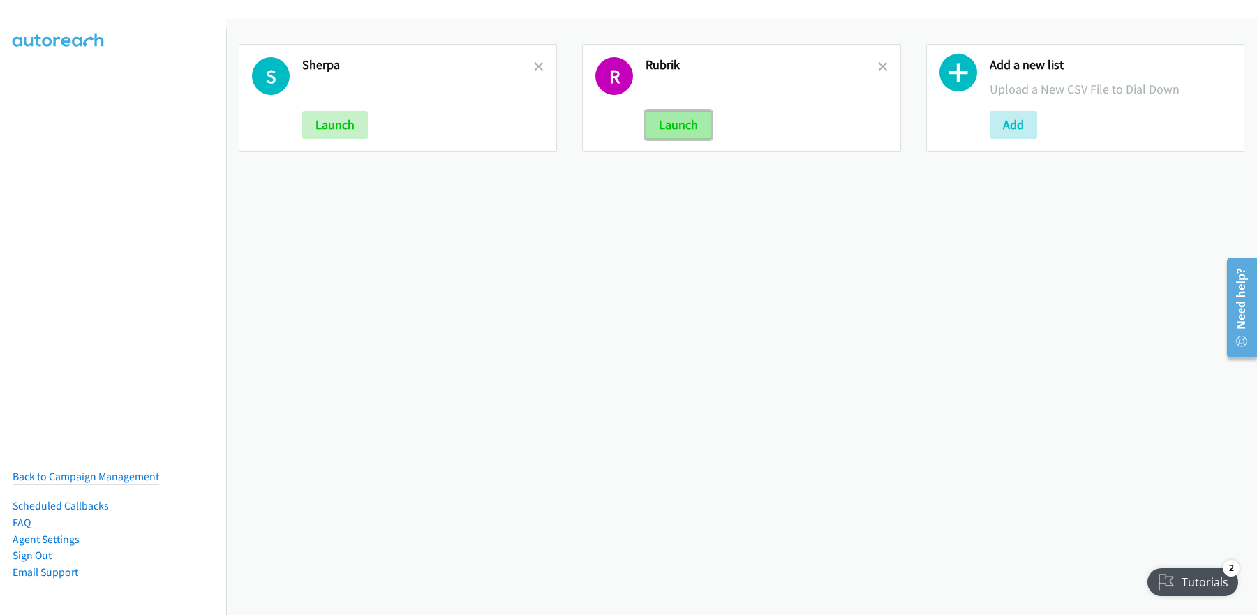
click at [681, 126] on button "Launch" at bounding box center [679, 125] width 66 height 28
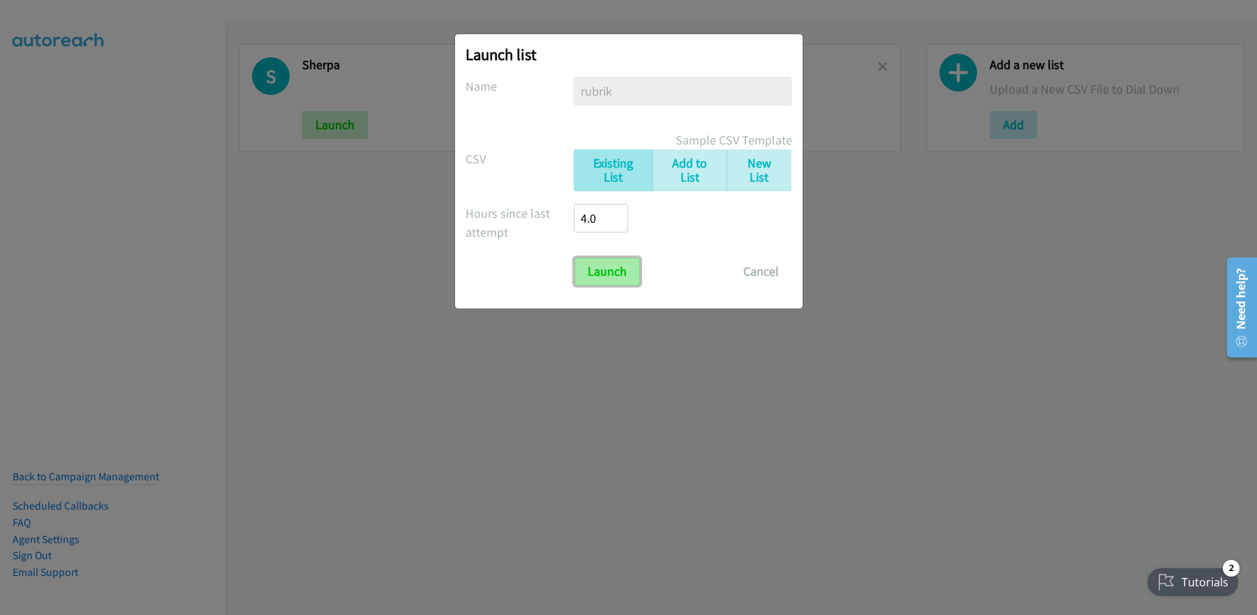
click at [632, 267] on input "Launch" at bounding box center [608, 272] width 66 height 28
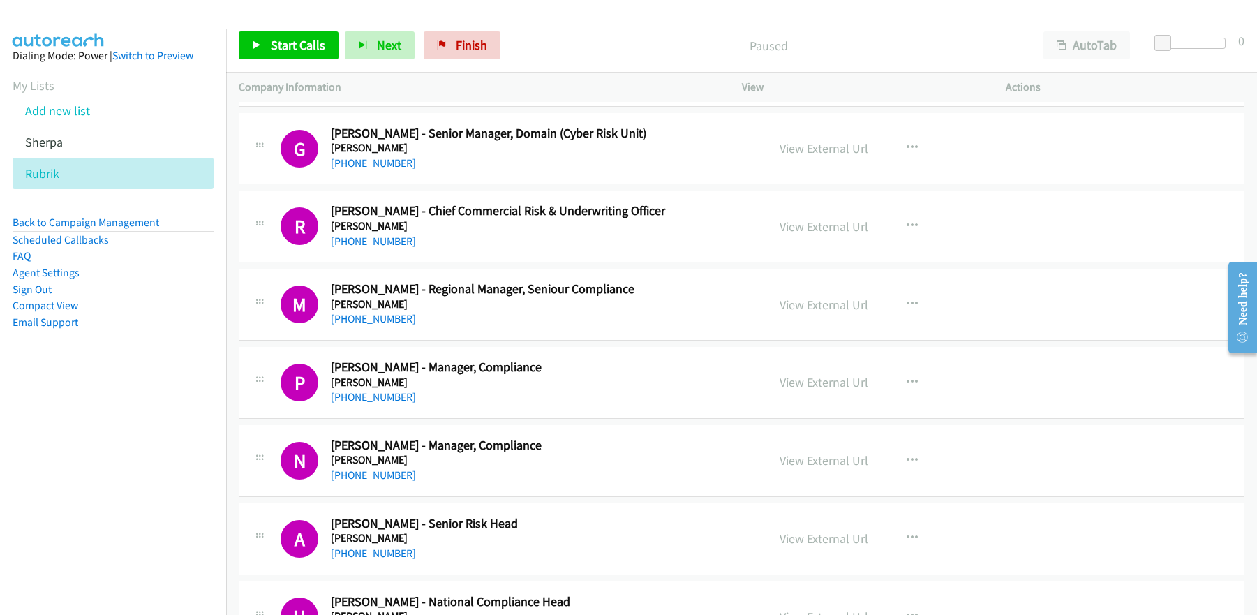
scroll to position [2967, 0]
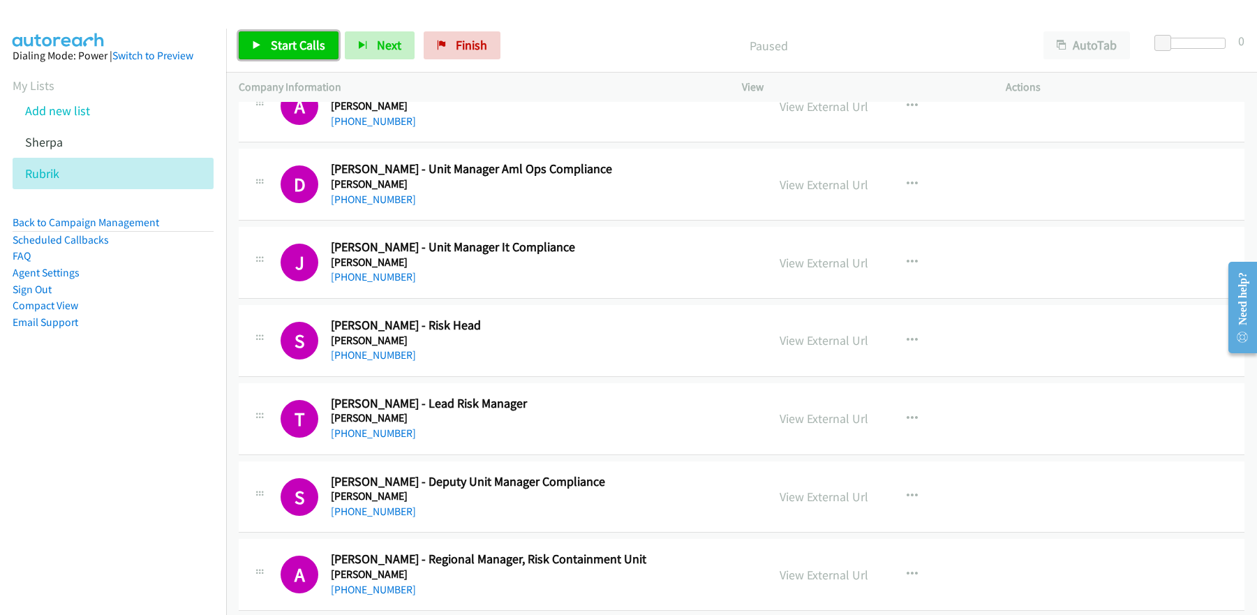
click at [314, 58] on link "Start Calls" at bounding box center [289, 45] width 100 height 28
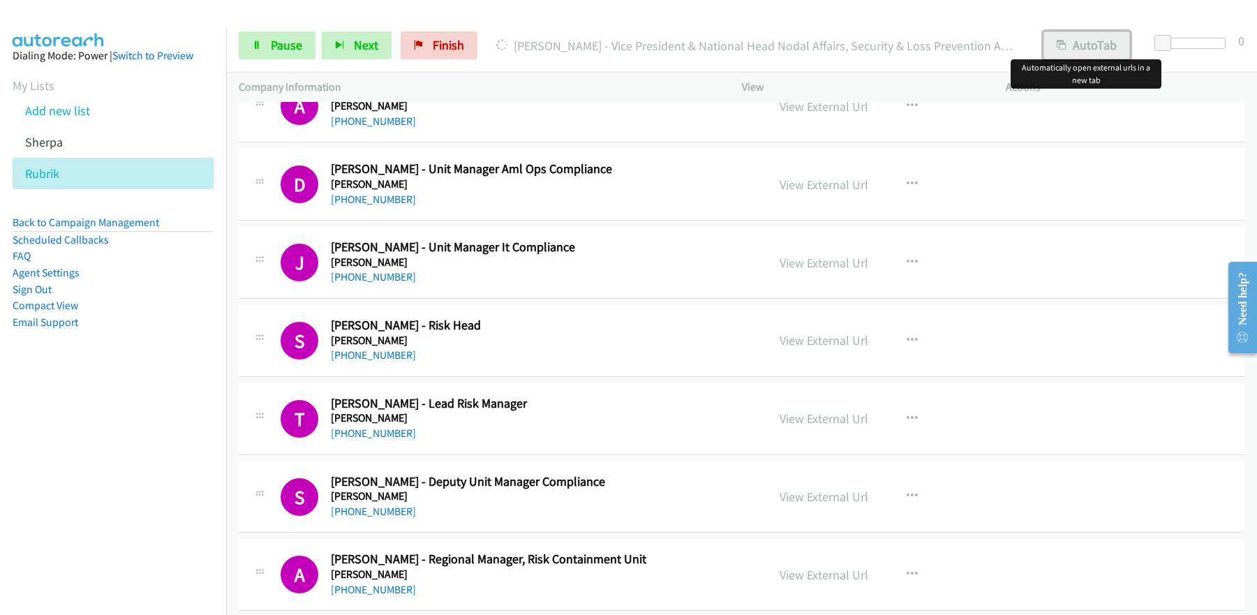
click at [1078, 51] on button "AutoTab" at bounding box center [1087, 45] width 87 height 28
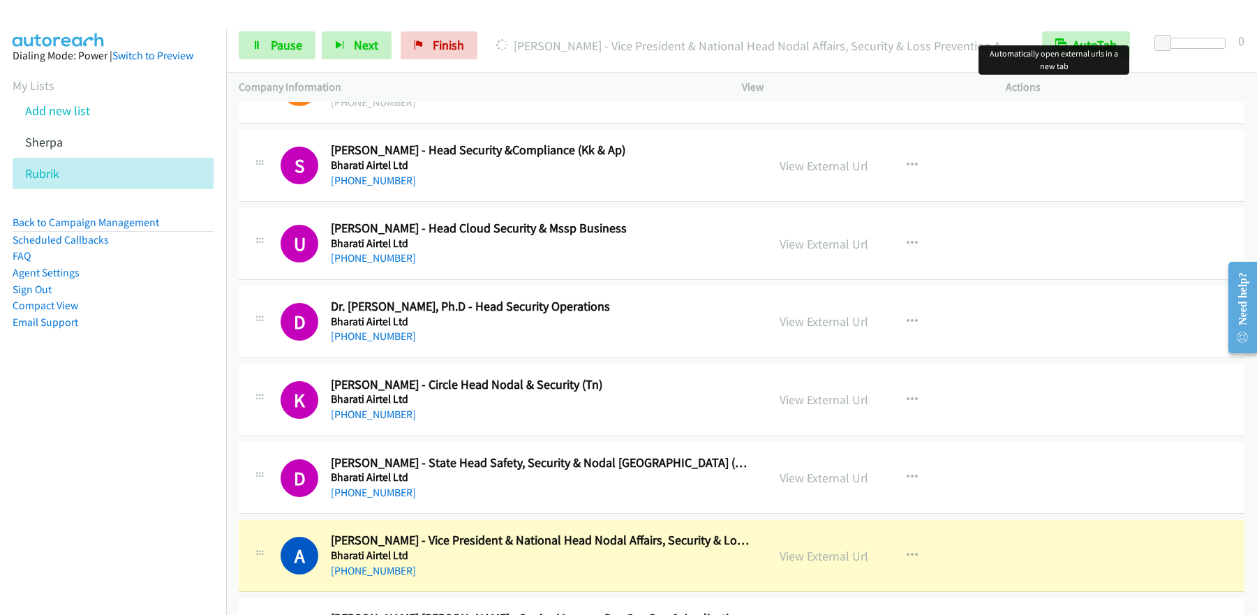
scroll to position [4388, 0]
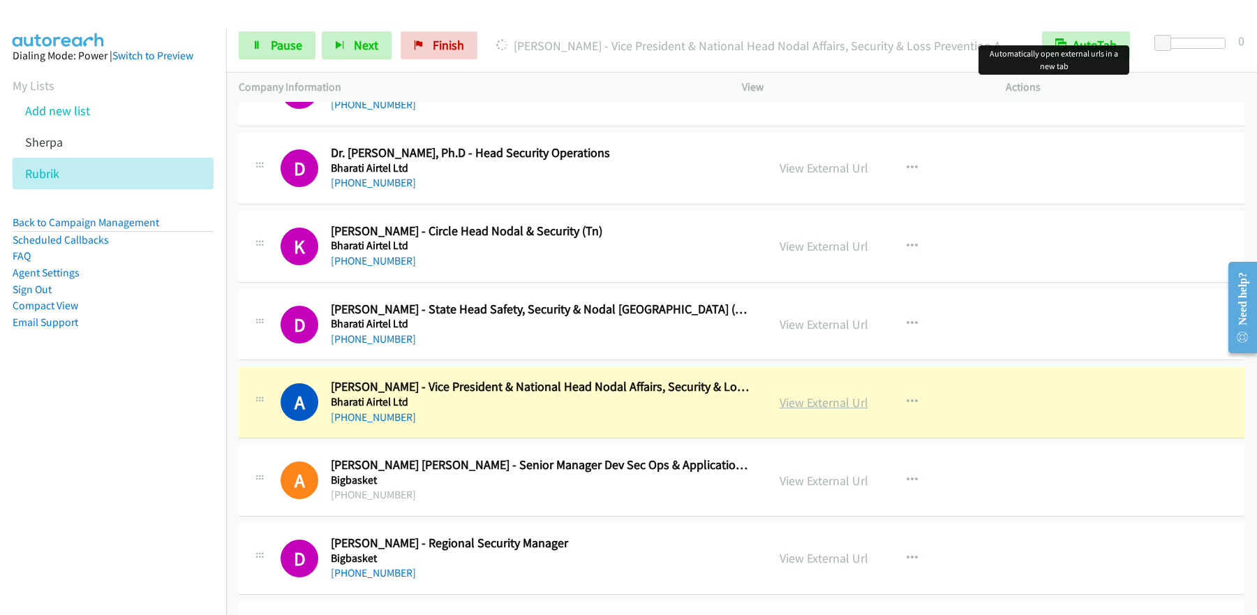
click at [827, 398] on link "View External Url" at bounding box center [824, 402] width 89 height 16
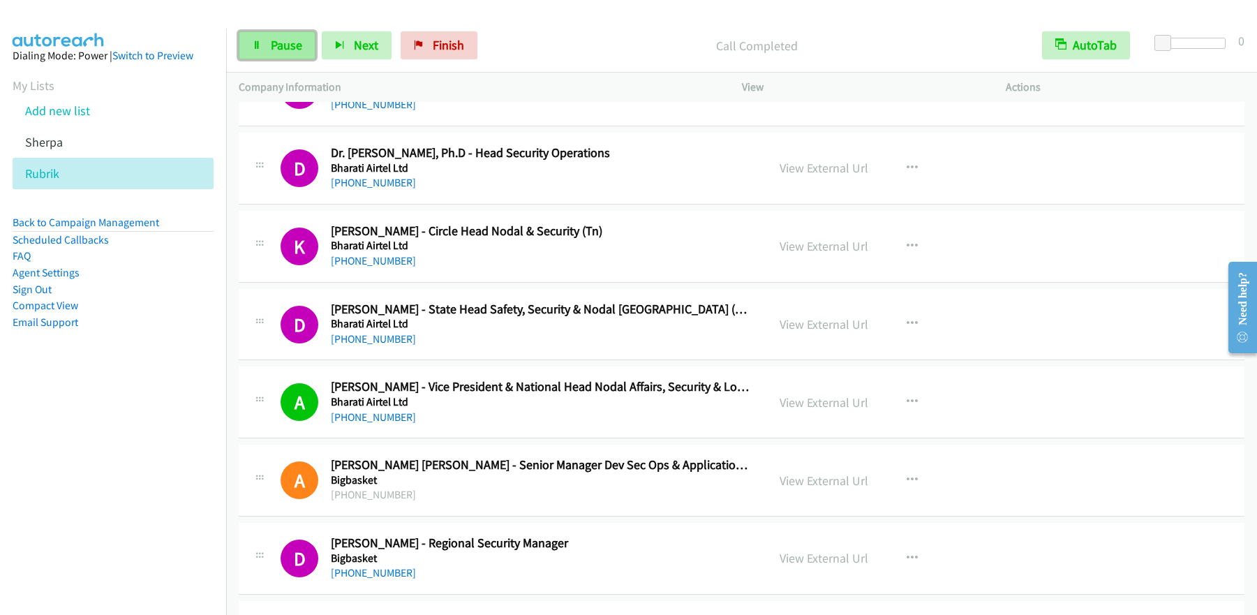
click at [275, 52] on span "Pause" at bounding box center [286, 45] width 31 height 16
click at [288, 54] on link "Start Calls" at bounding box center [289, 45] width 100 height 28
click at [292, 51] on span "Pause" at bounding box center [286, 45] width 31 height 16
click at [299, 34] on link "Start Calls" at bounding box center [289, 45] width 100 height 28
click at [264, 49] on link "Pause" at bounding box center [277, 45] width 77 height 28
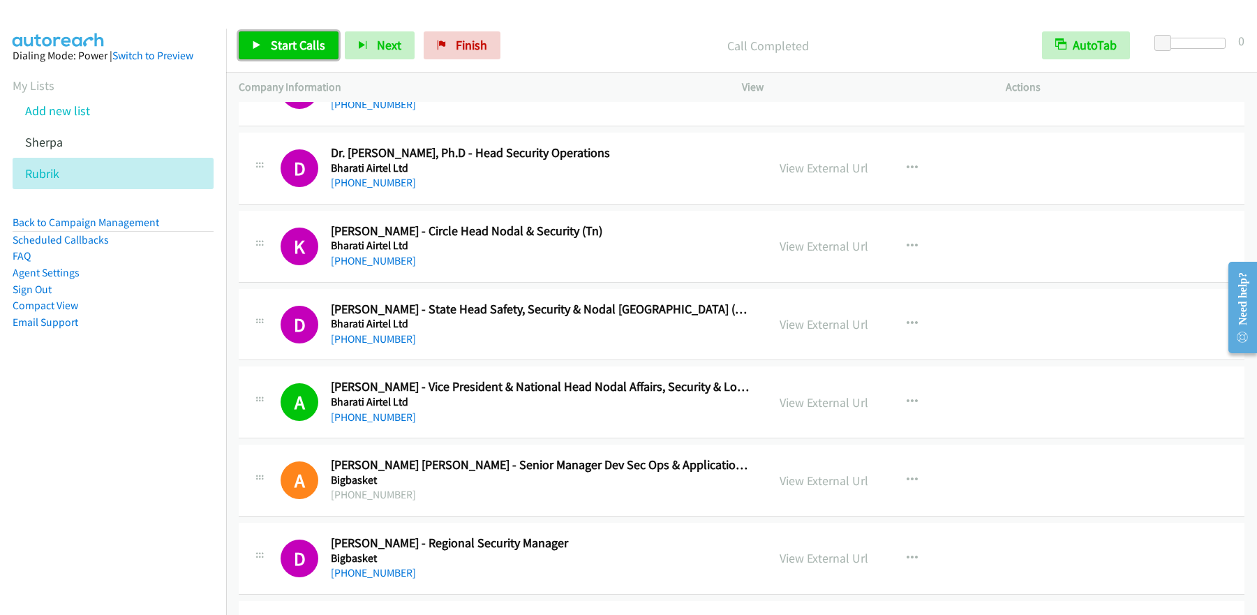
click at [276, 43] on span "Start Calls" at bounding box center [298, 45] width 54 height 16
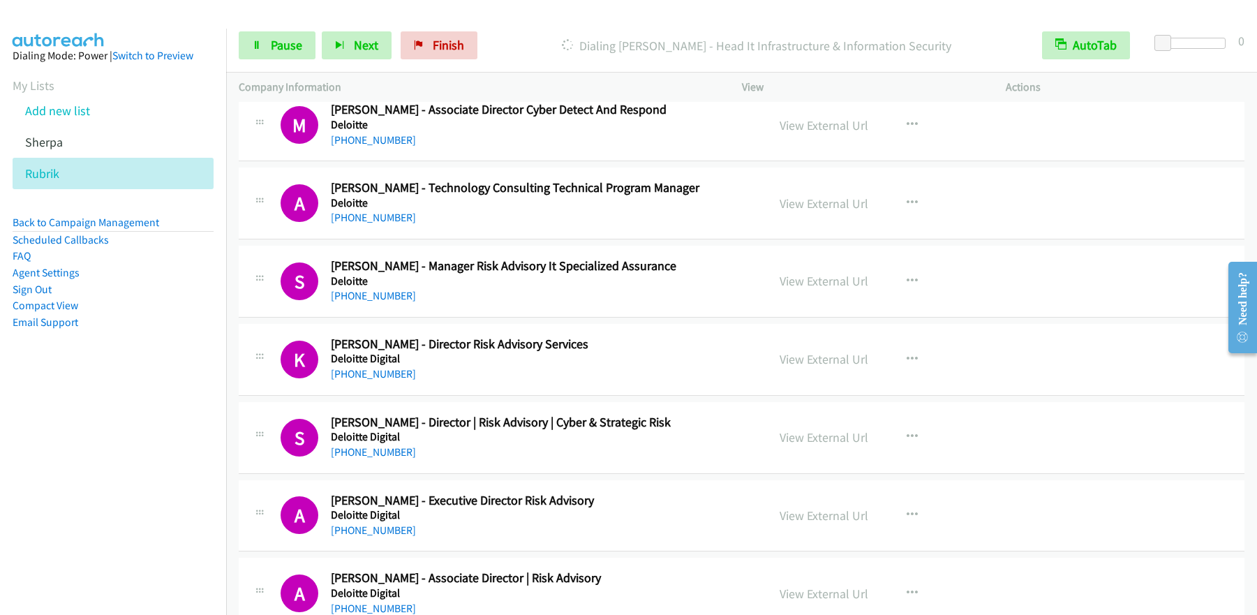
scroll to position [6046, 0]
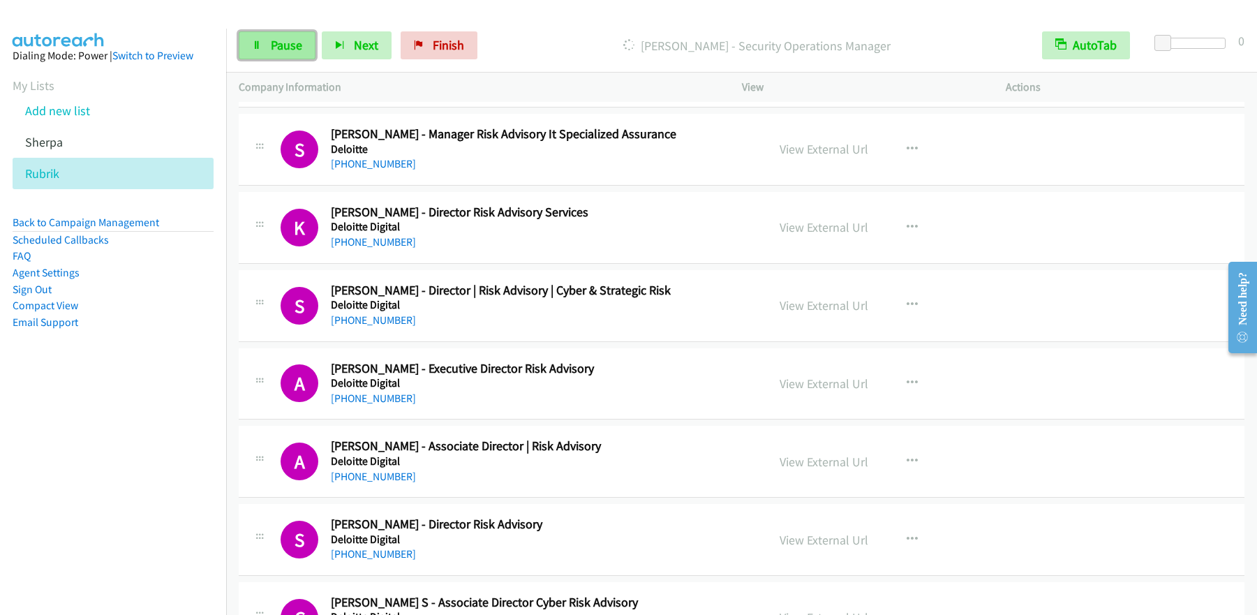
click at [272, 43] on span "Pause" at bounding box center [286, 45] width 31 height 16
click at [307, 40] on span "Start Calls" at bounding box center [298, 45] width 54 height 16
click at [281, 53] on link "Pause" at bounding box center [277, 45] width 77 height 28
click at [307, 53] on link "Start Calls" at bounding box center [289, 45] width 100 height 28
click at [279, 57] on link "Pause" at bounding box center [277, 45] width 77 height 28
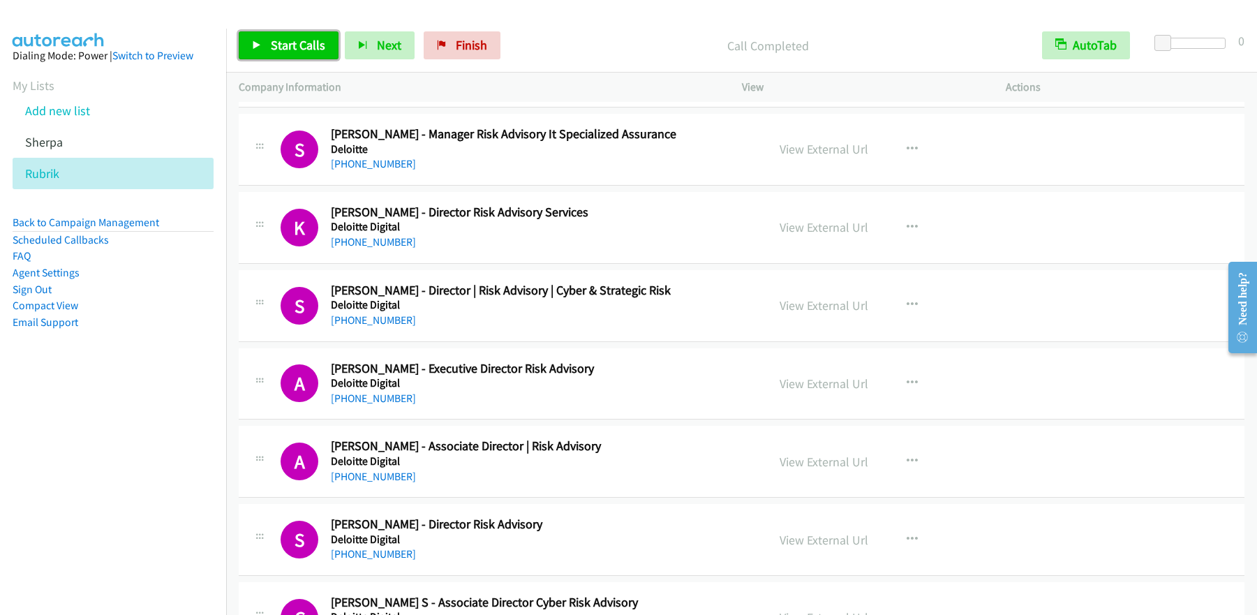
click at [272, 54] on link "Start Calls" at bounding box center [289, 45] width 100 height 28
click at [293, 56] on link "Pause" at bounding box center [277, 45] width 77 height 28
